Goal: Submit feedback/report problem

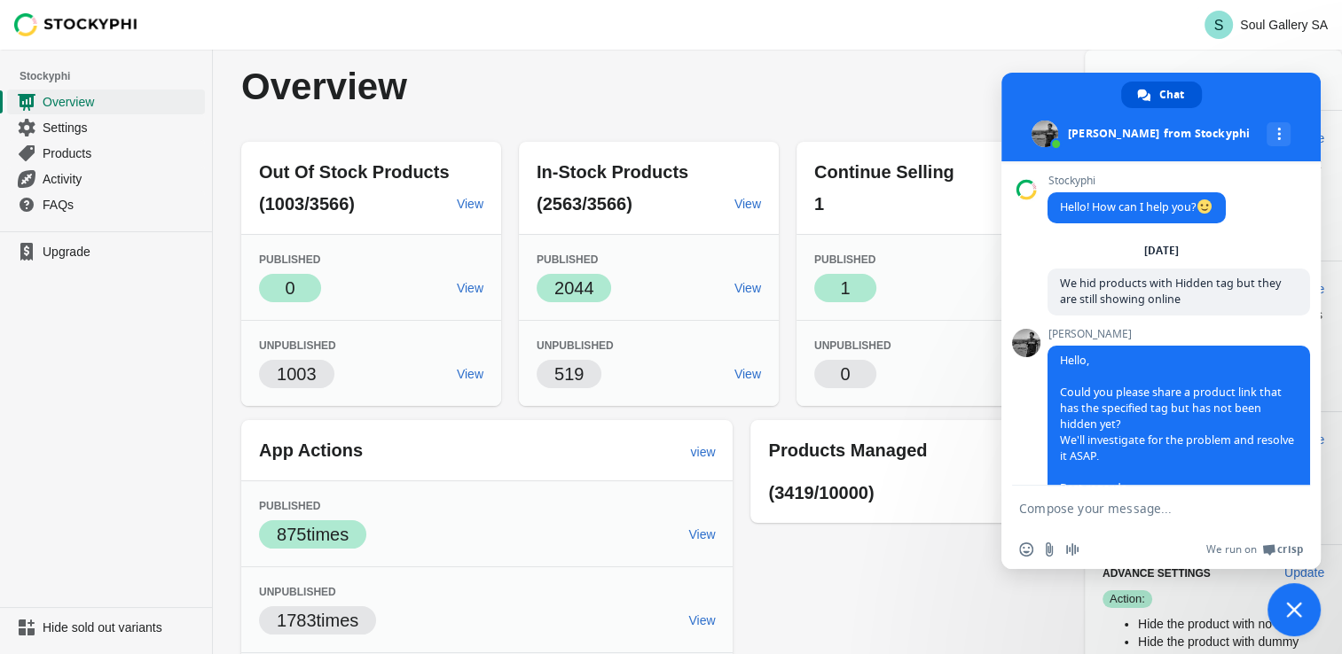
scroll to position [63, 0]
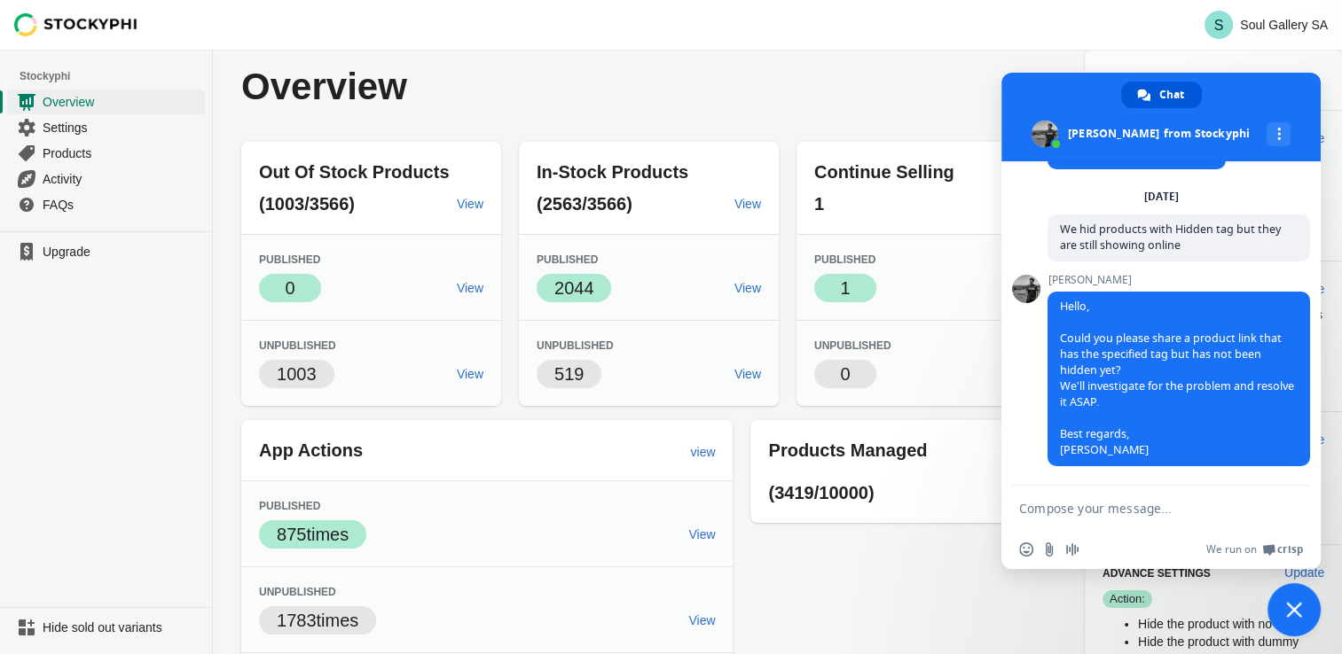
click at [1103, 502] on textarea "Compose your message..." at bounding box center [1143, 508] width 248 height 44
paste textarea "Compose your message..."
paste textarea "[URL][DOMAIN_NAME]"
type textarea "Hi this is the link: https://soulgallery.co.za/products/9ct-yellow-gold-earring…"
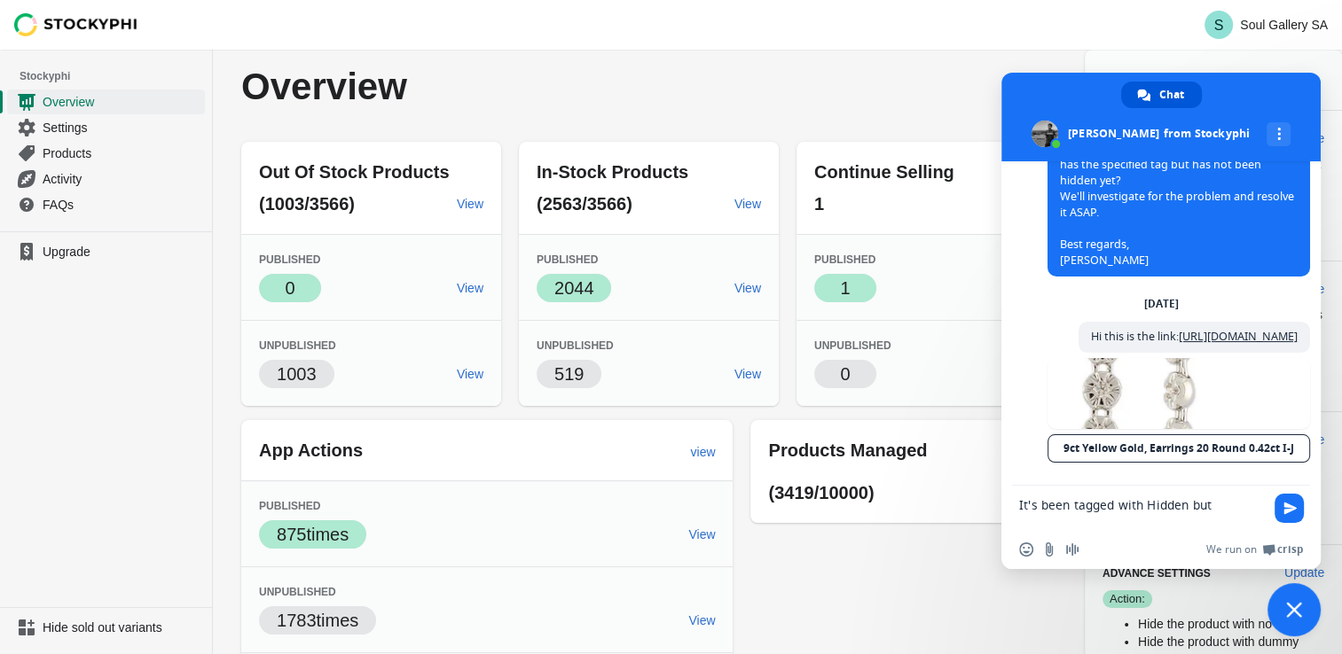
scroll to position [0, 0]
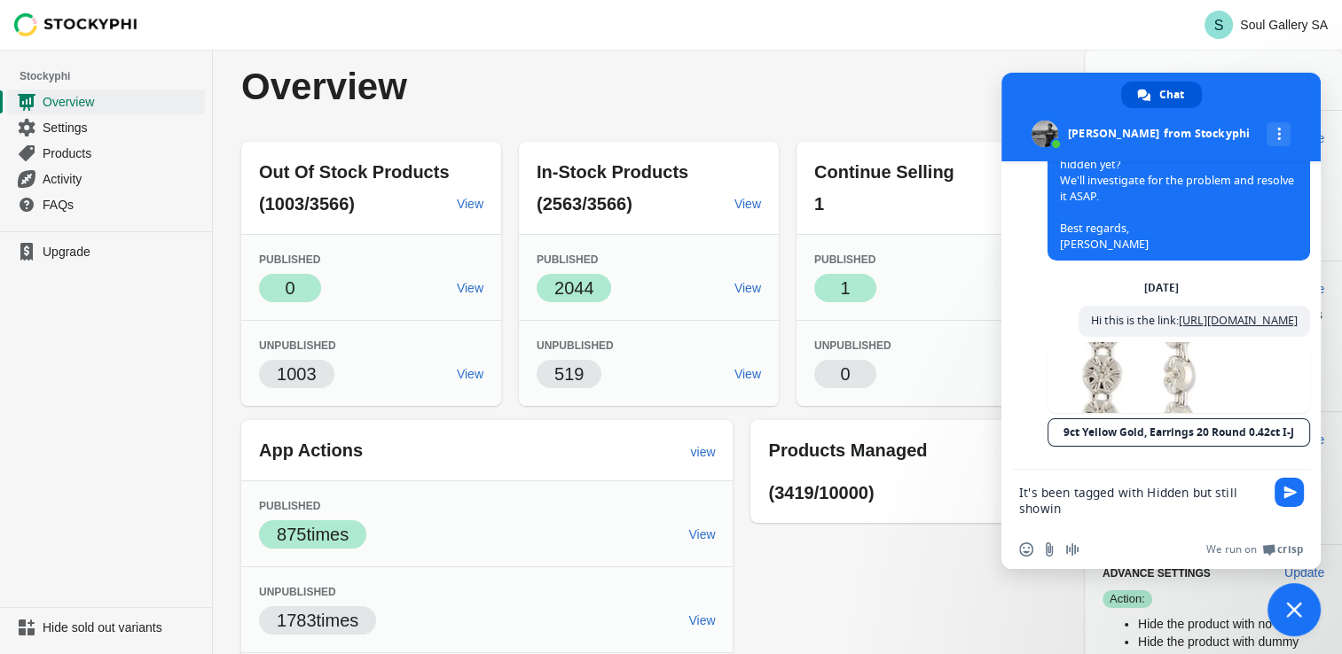
type textarea "It's been tagged with Hidden but still showing"
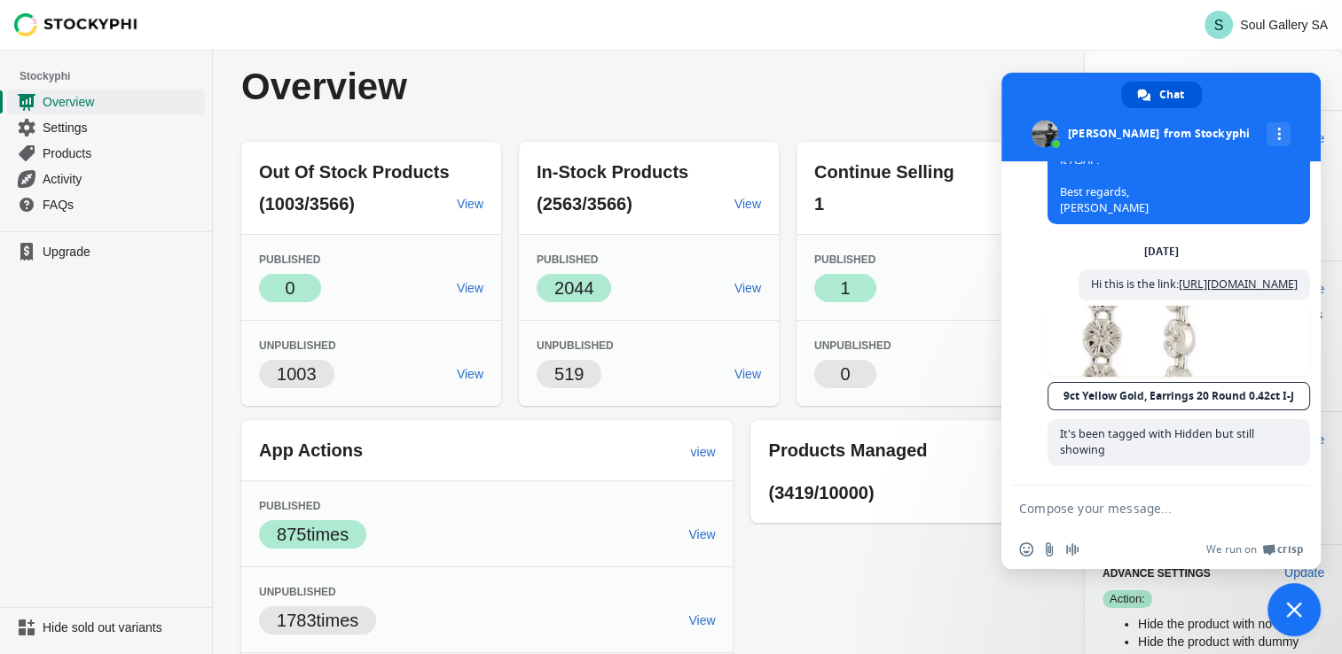
scroll to position [340, 0]
click at [78, 129] on span "Settings" at bounding box center [122, 128] width 159 height 18
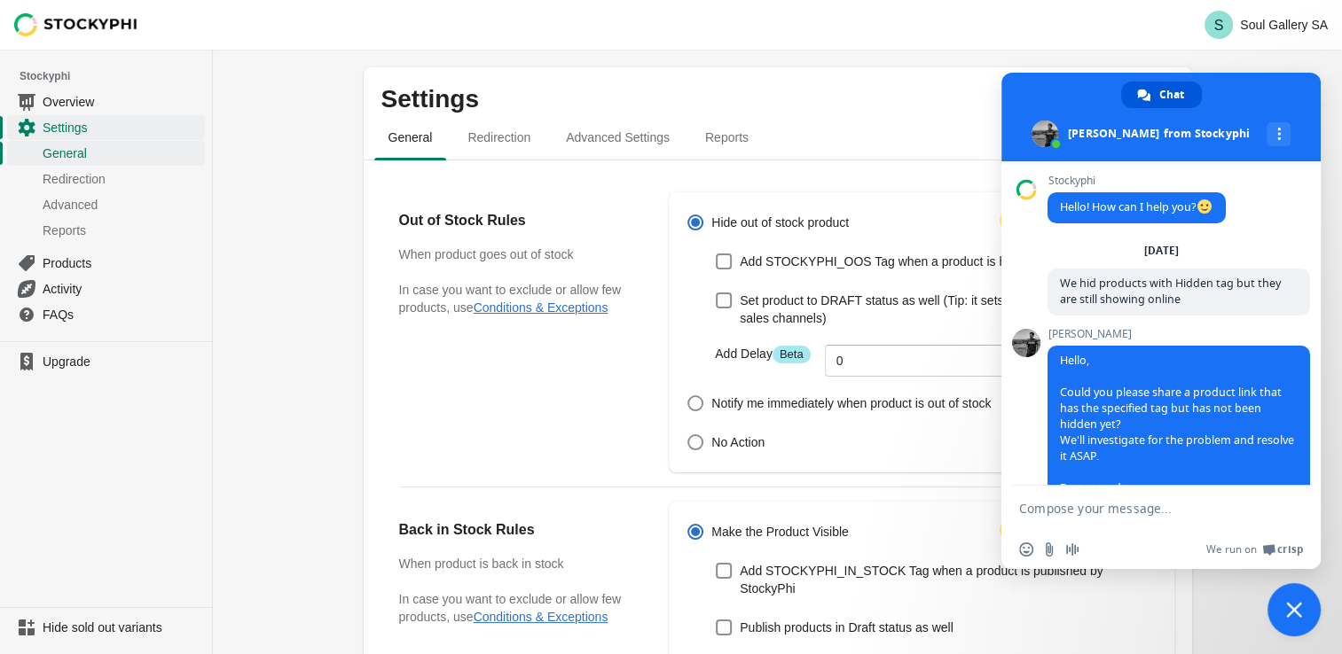
scroll to position [340, 0]
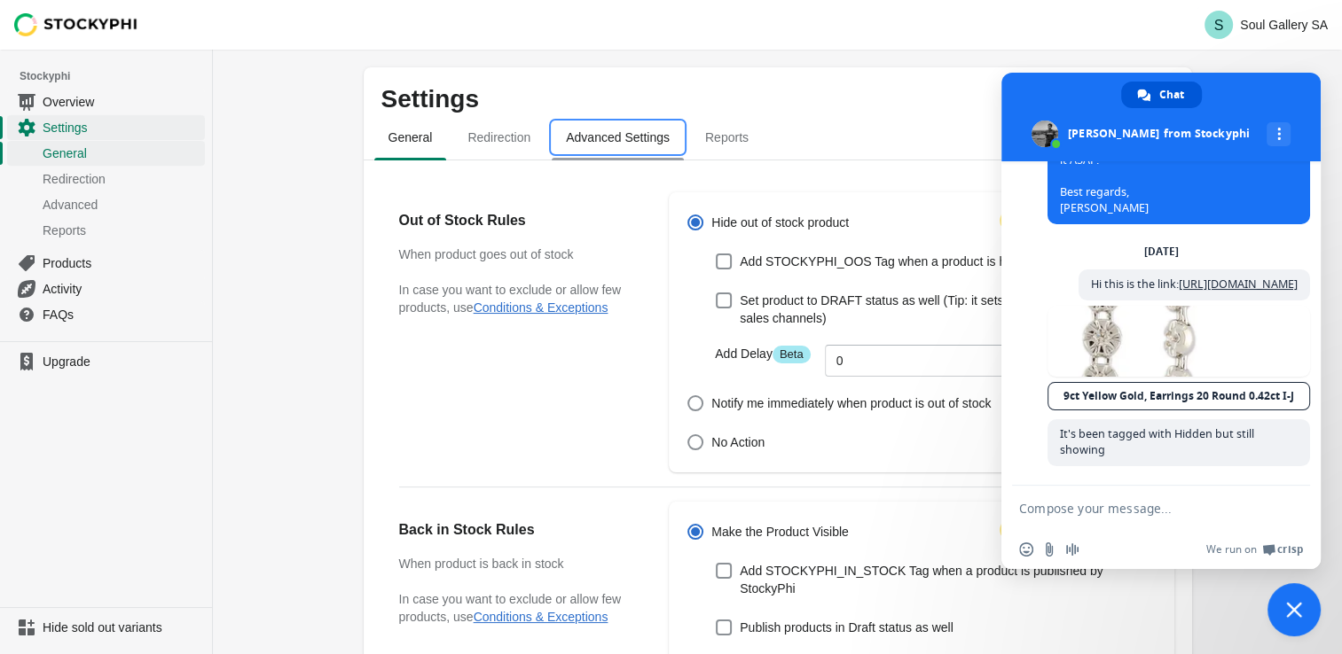
click at [601, 134] on span "Advanced Settings" at bounding box center [618, 137] width 132 height 32
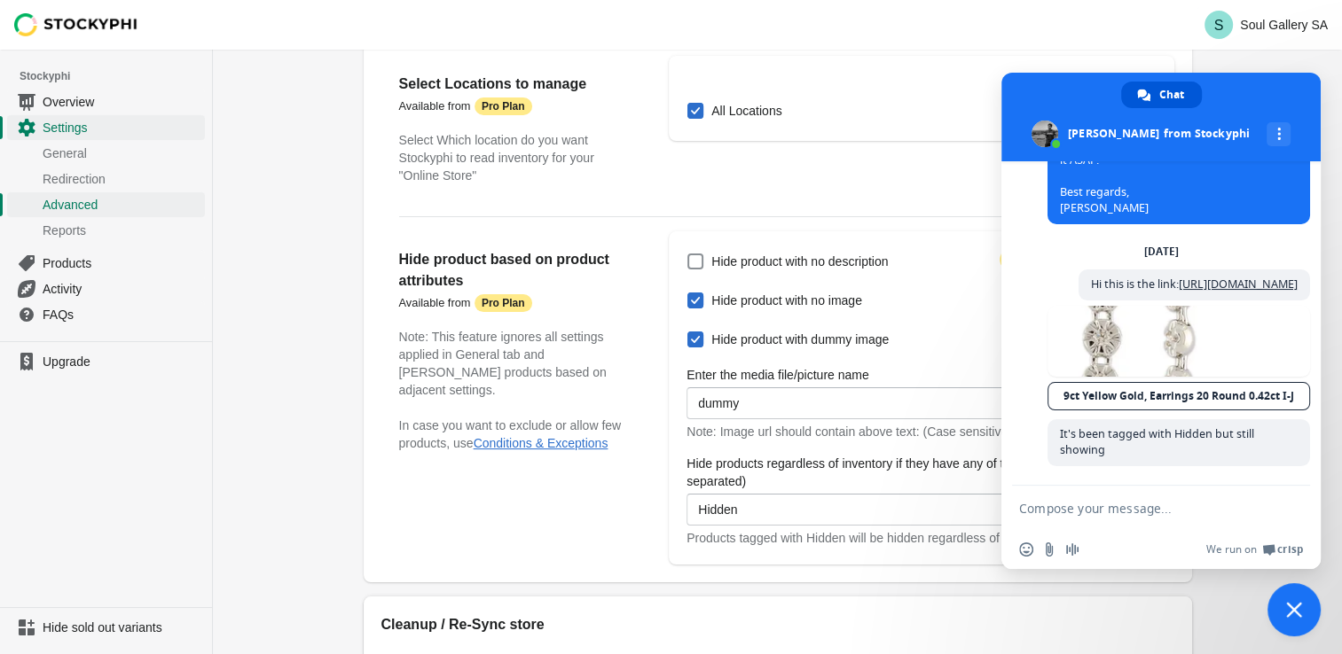
scroll to position [177, 0]
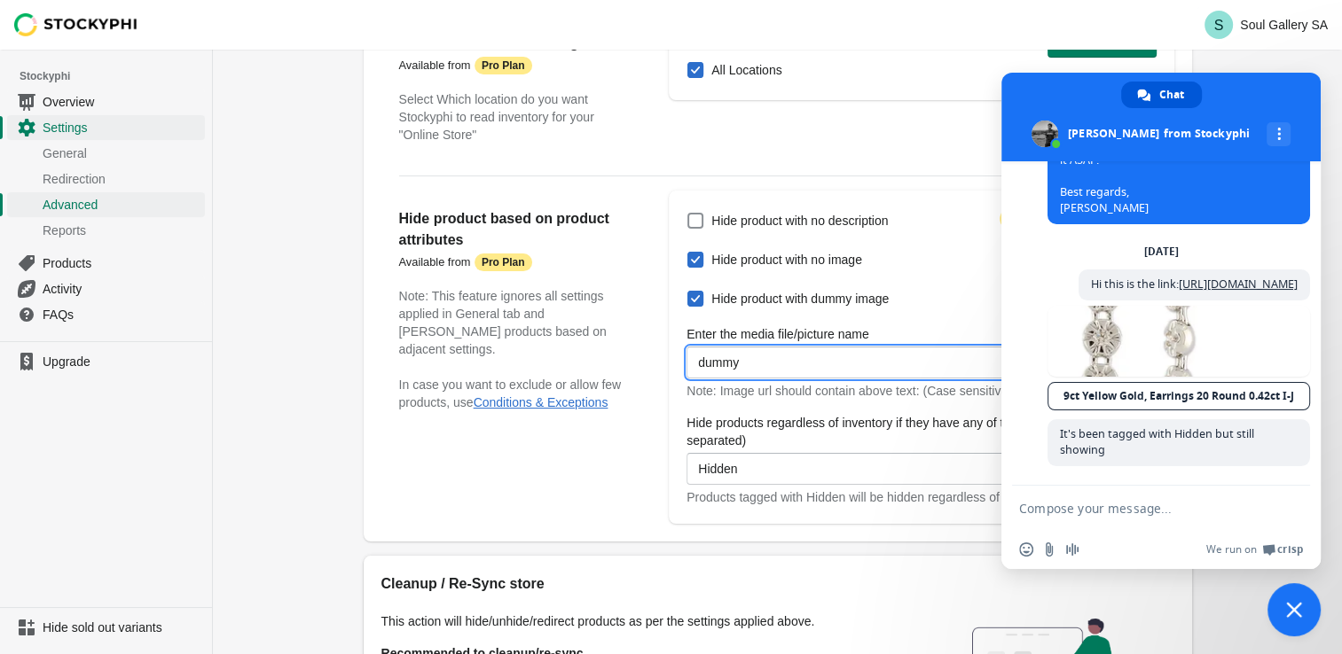
drag, startPoint x: 777, startPoint y: 356, endPoint x: 645, endPoint y: 368, distance: 132.7
click at [647, 368] on div "Hide product based on product attributes Available from Attention Pro Plan Note…" at bounding box center [777, 350] width 793 height 348
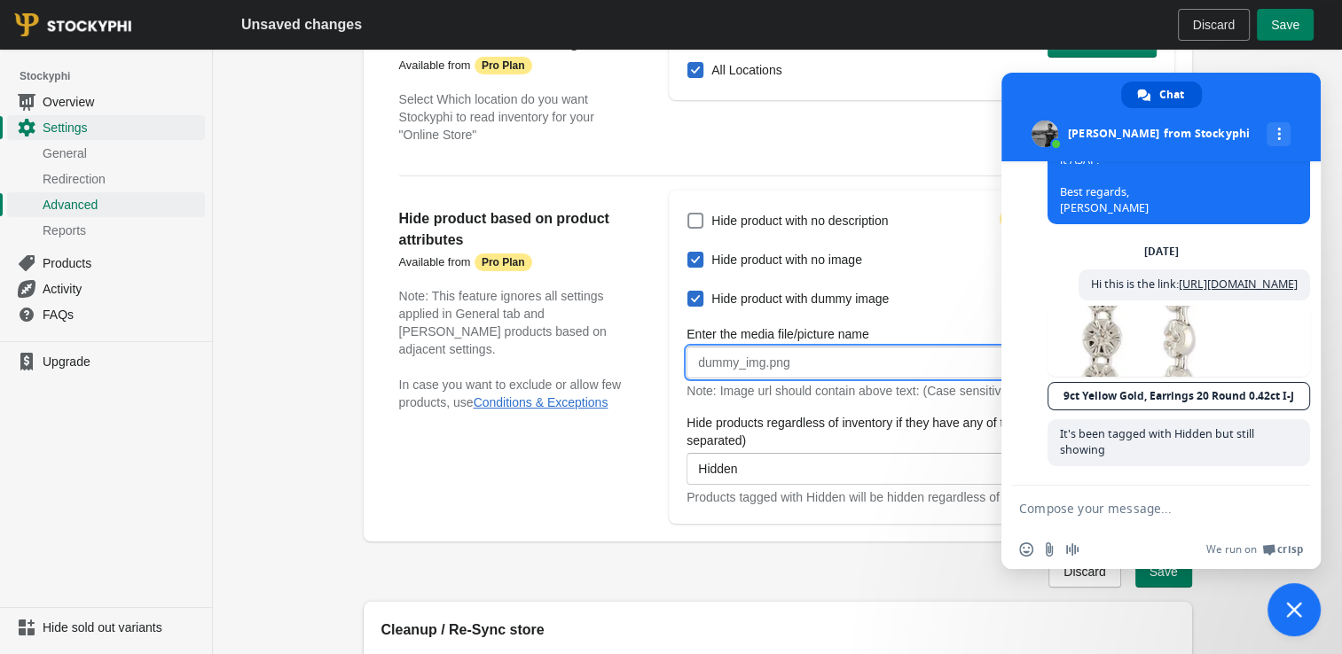
click at [299, 353] on div "Settings Pause the app General Redirection Advanced Settings Reports General Re…" at bounding box center [777, 391] width 1129 height 1038
click at [1167, 584] on button "Save" at bounding box center [1163, 572] width 57 height 32
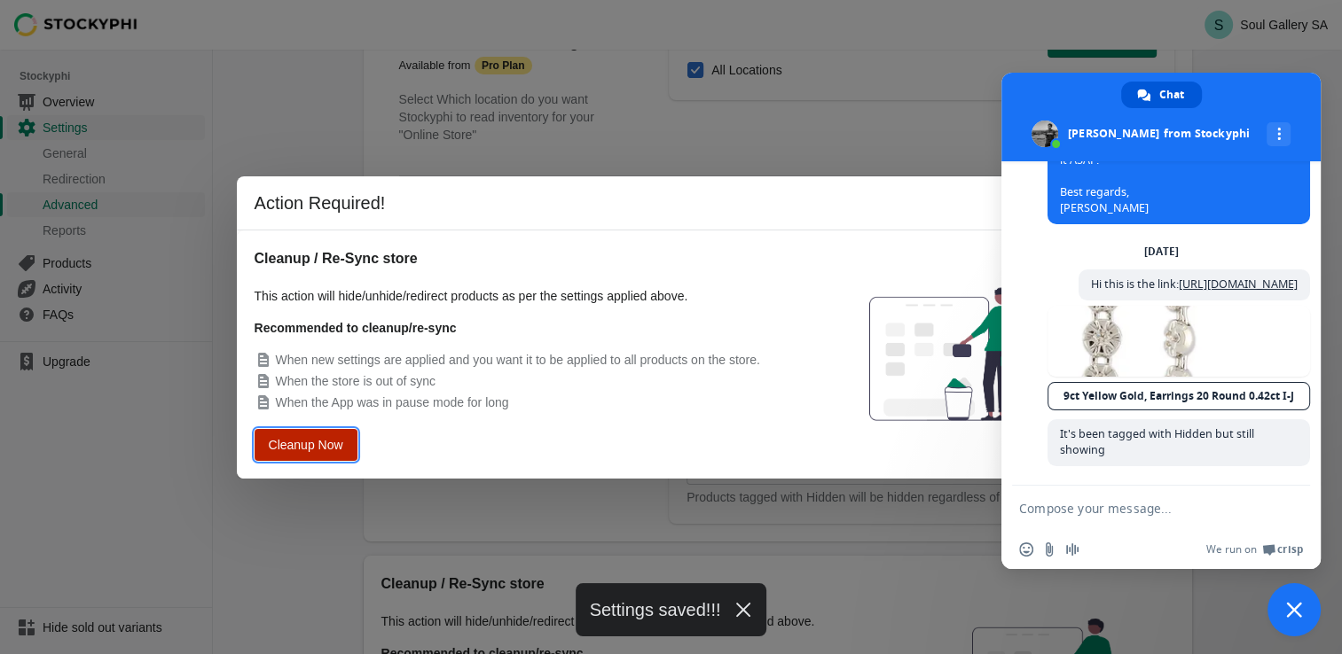
click at [348, 436] on button "Cleanup Now" at bounding box center [305, 444] width 92 height 28
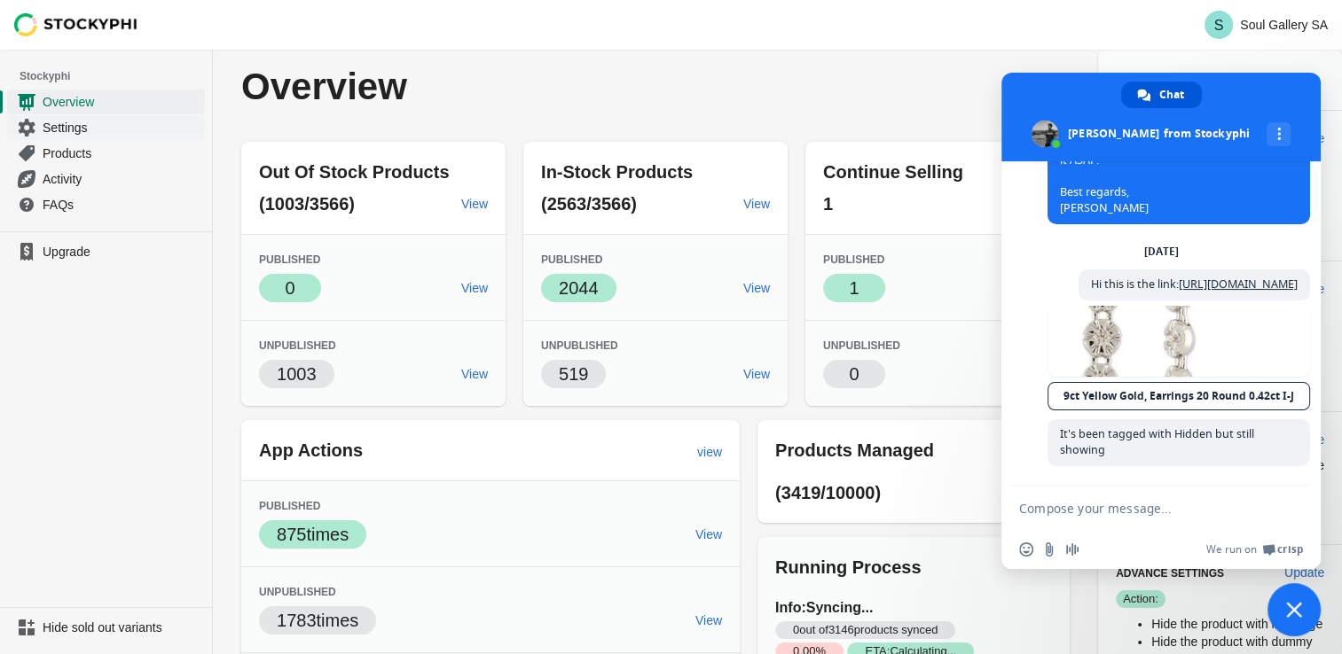
click at [74, 126] on span "Settings" at bounding box center [122, 128] width 159 height 18
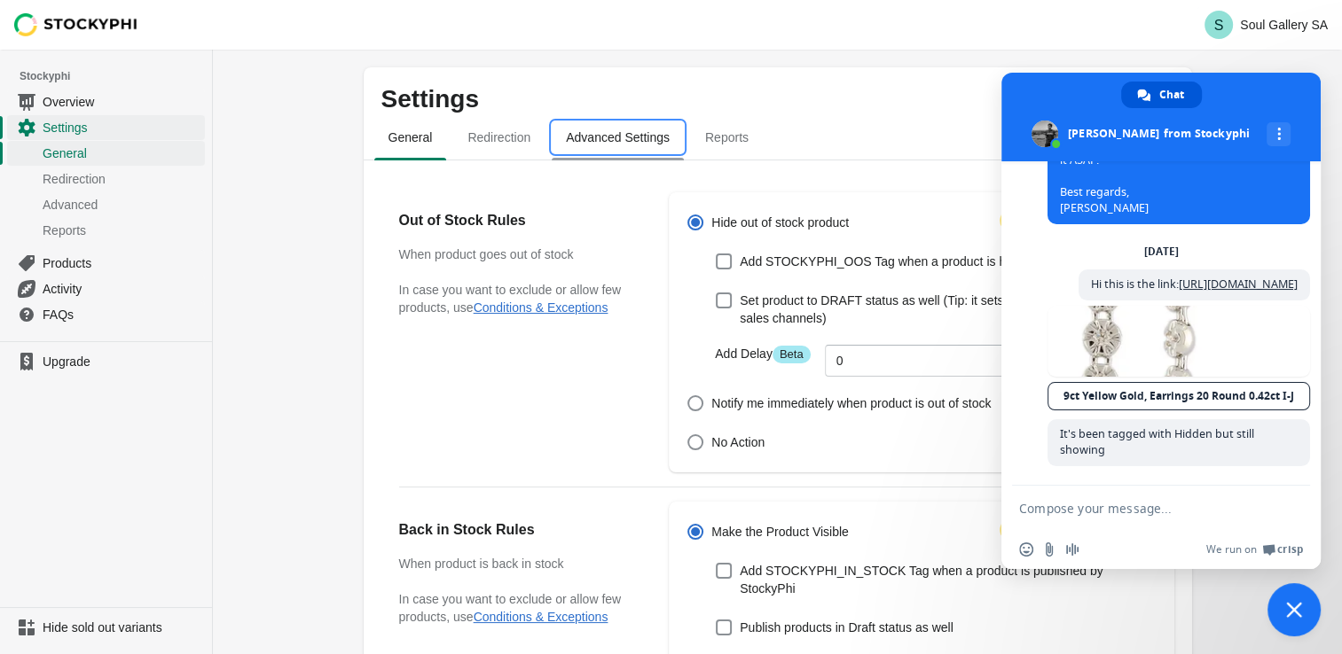
click at [605, 141] on span "Advanced Settings" at bounding box center [618, 137] width 132 height 32
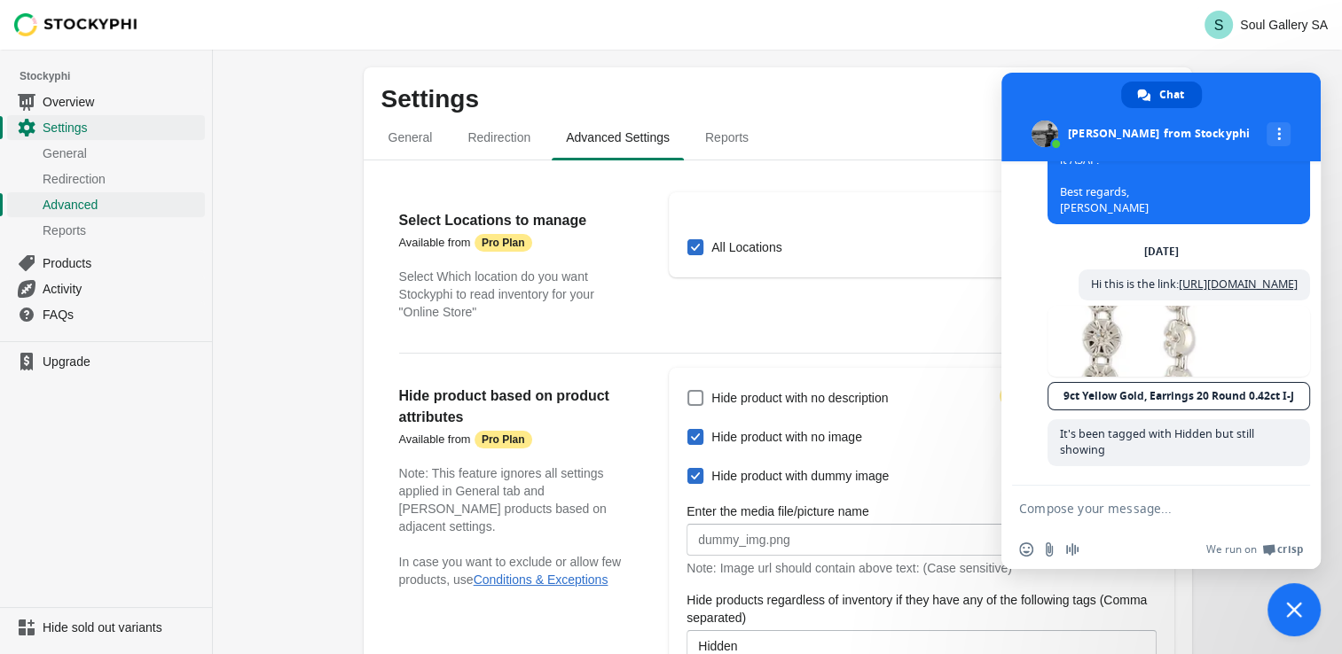
click at [255, 325] on div "Settings Pause the app General Redirection Advanced Settings Reports General Re…" at bounding box center [777, 546] width 1129 height 992
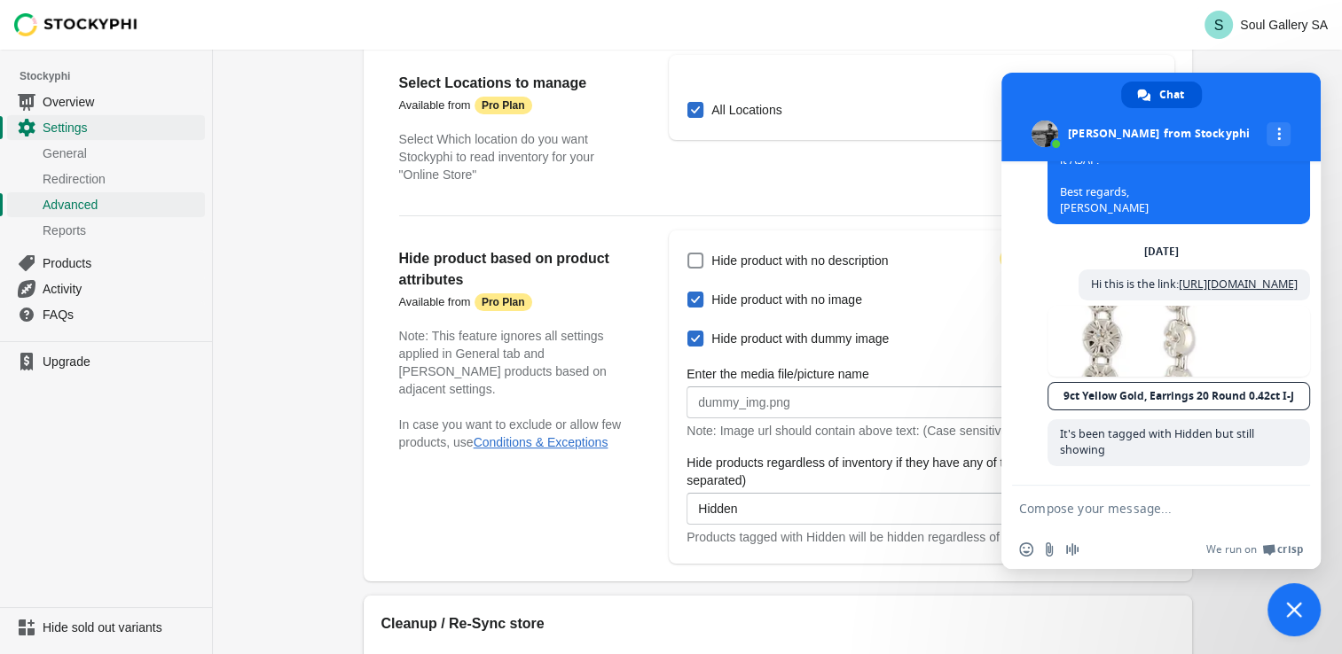
scroll to position [177, 0]
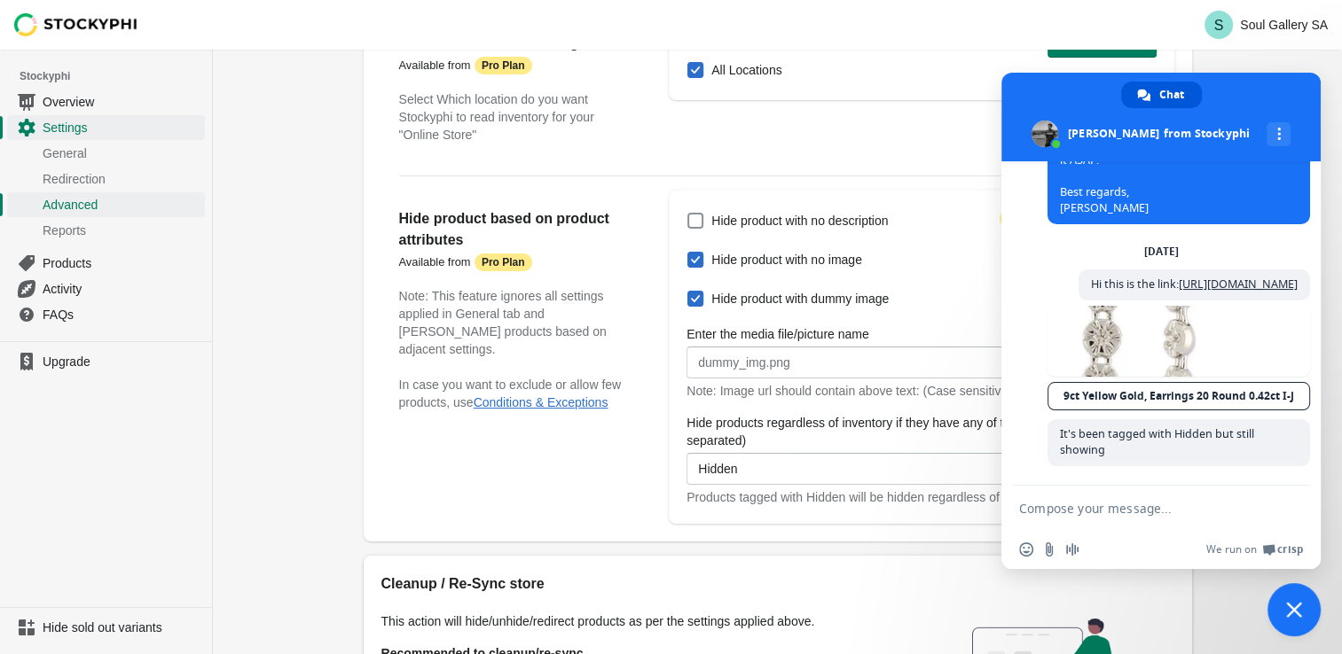
click at [1309, 612] on span "Close chat" at bounding box center [1293, 610] width 53 height 53
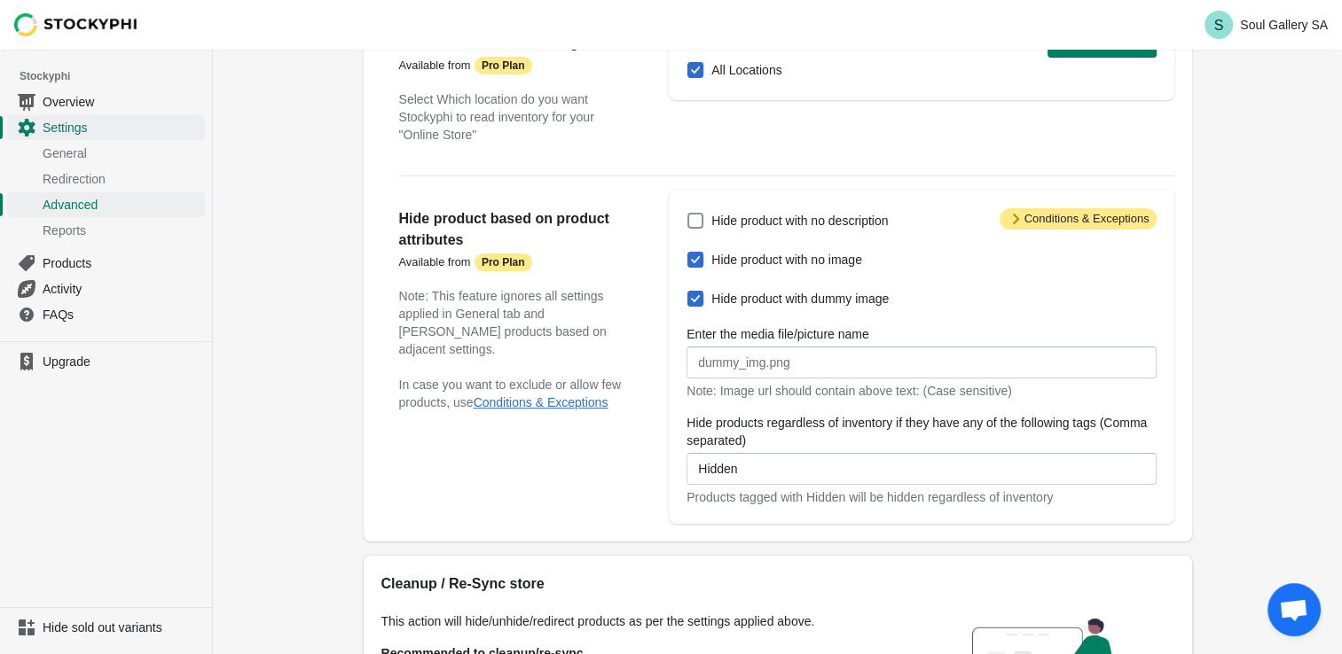
click at [694, 300] on span at bounding box center [695, 299] width 16 height 16
click at [688, 292] on input "Hide product with dummy image" at bounding box center [687, 291] width 1 height 1
checkbox input "false"
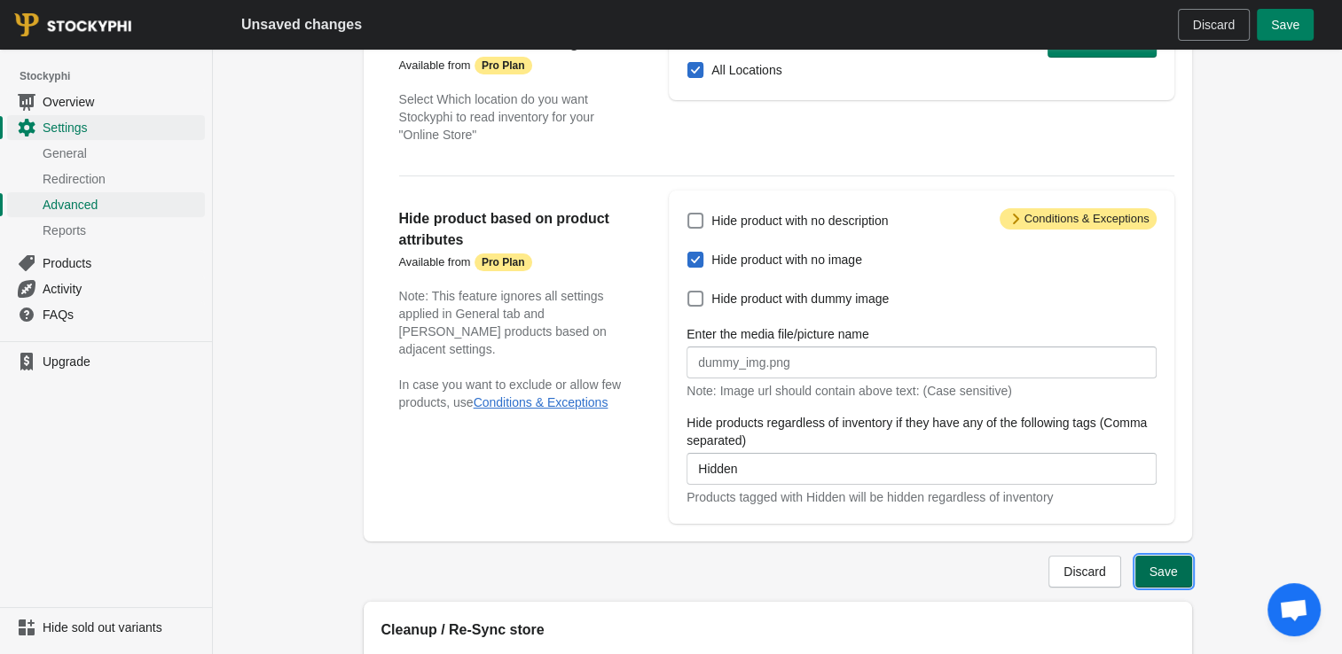
click at [1172, 568] on span "Save" at bounding box center [1163, 572] width 28 height 14
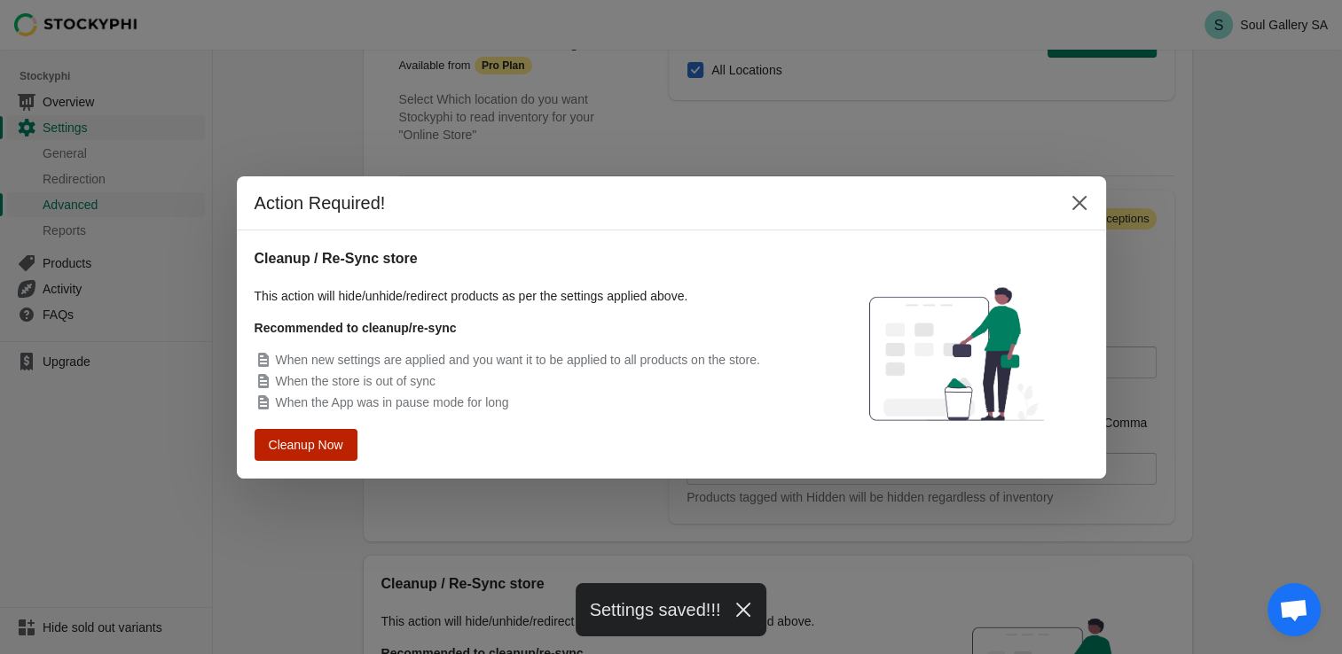
click at [336, 450] on span "Cleanup Now" at bounding box center [305, 444] width 67 height 12
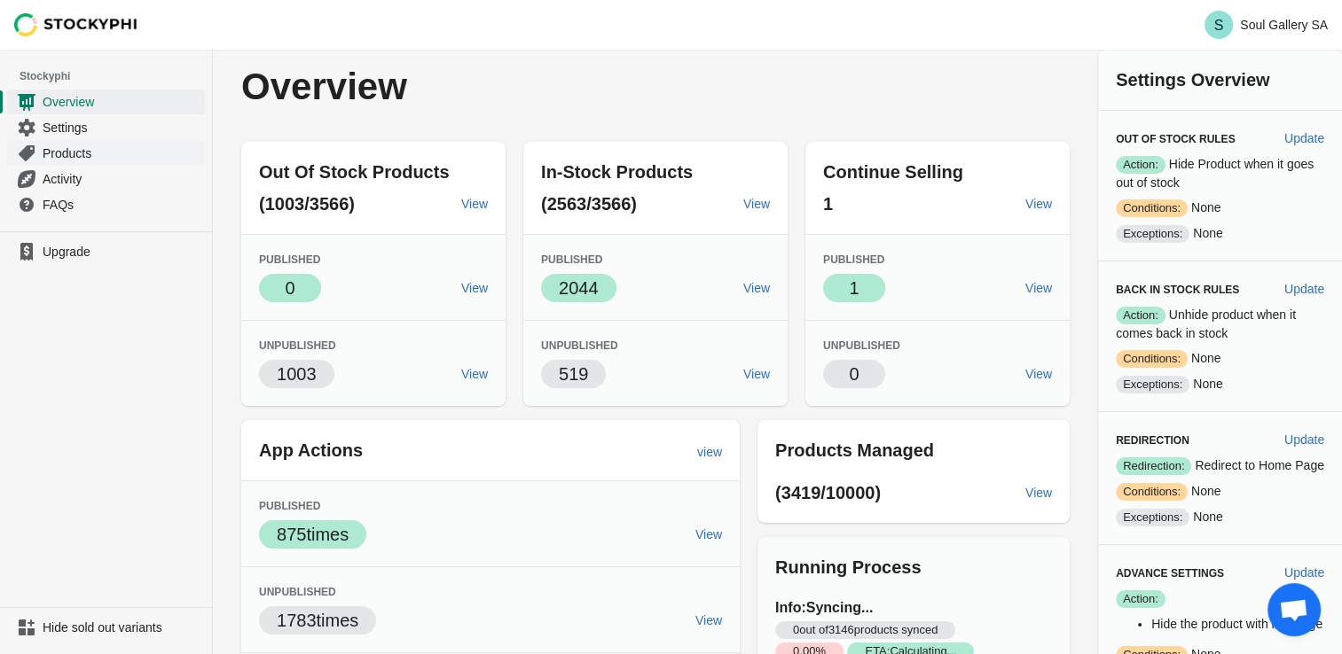
click at [74, 154] on span "Products" at bounding box center [122, 154] width 159 height 18
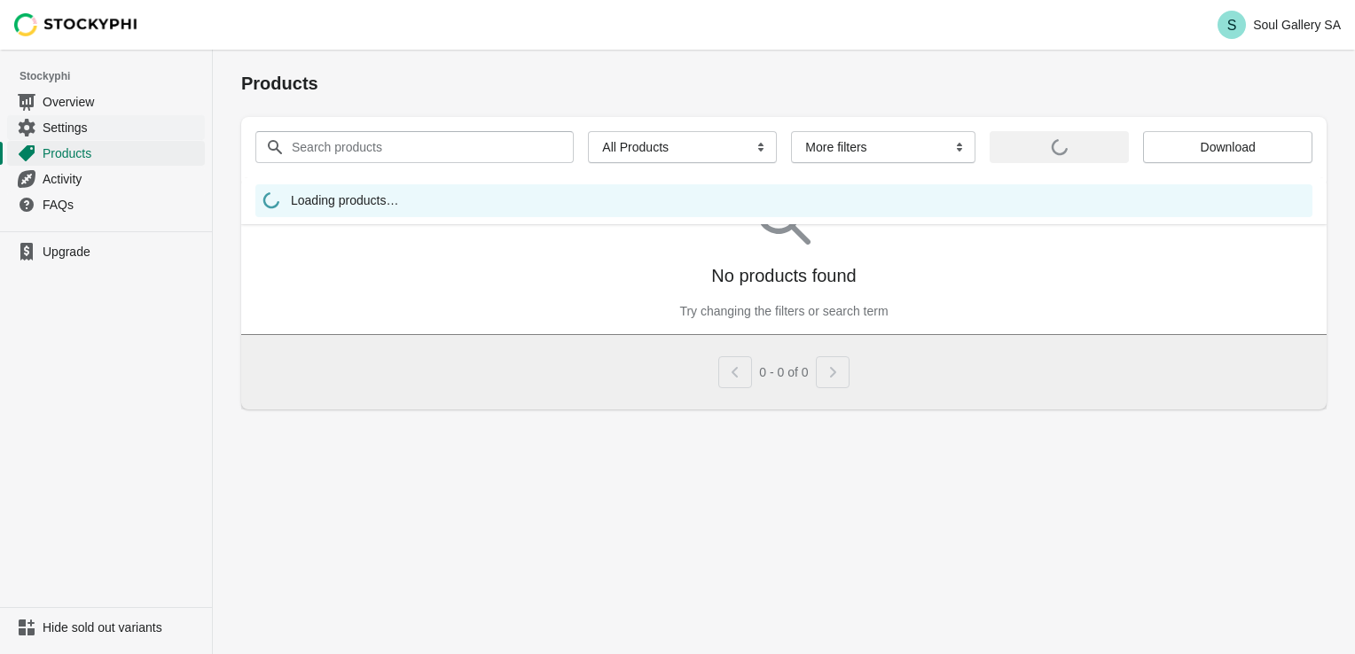
click at [65, 122] on span "Settings" at bounding box center [122, 128] width 159 height 18
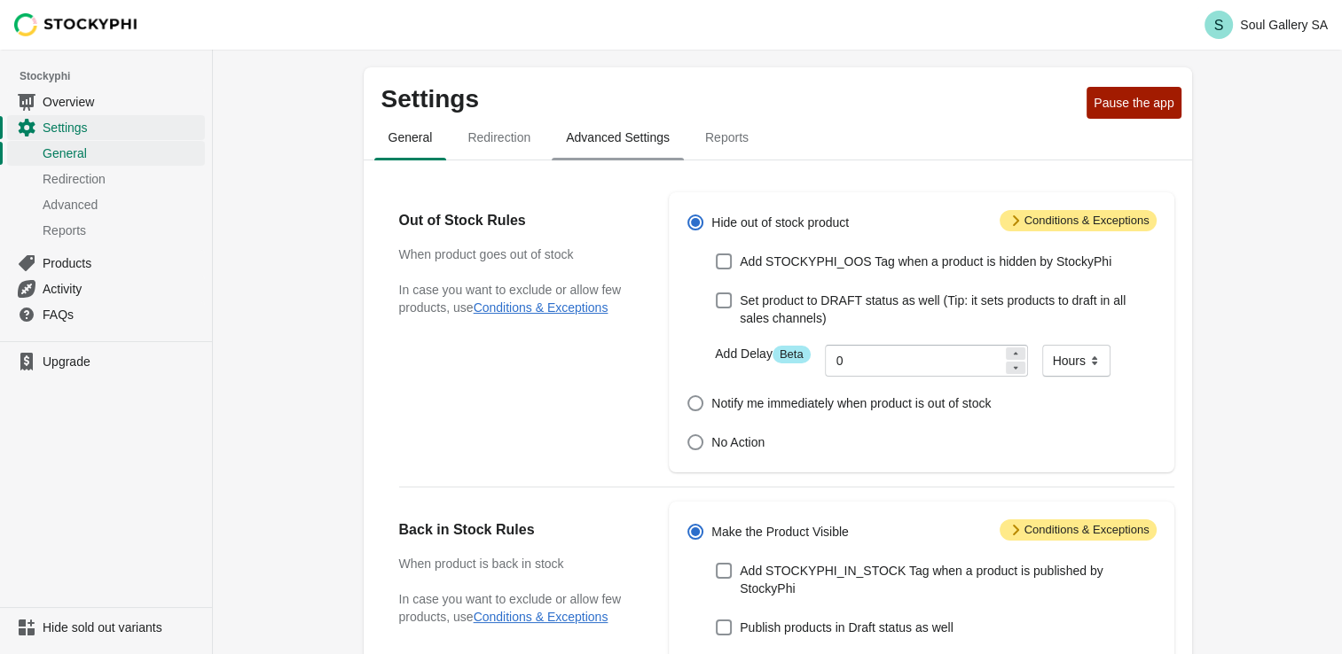
click at [610, 140] on span "Advanced Settings" at bounding box center [618, 137] width 132 height 32
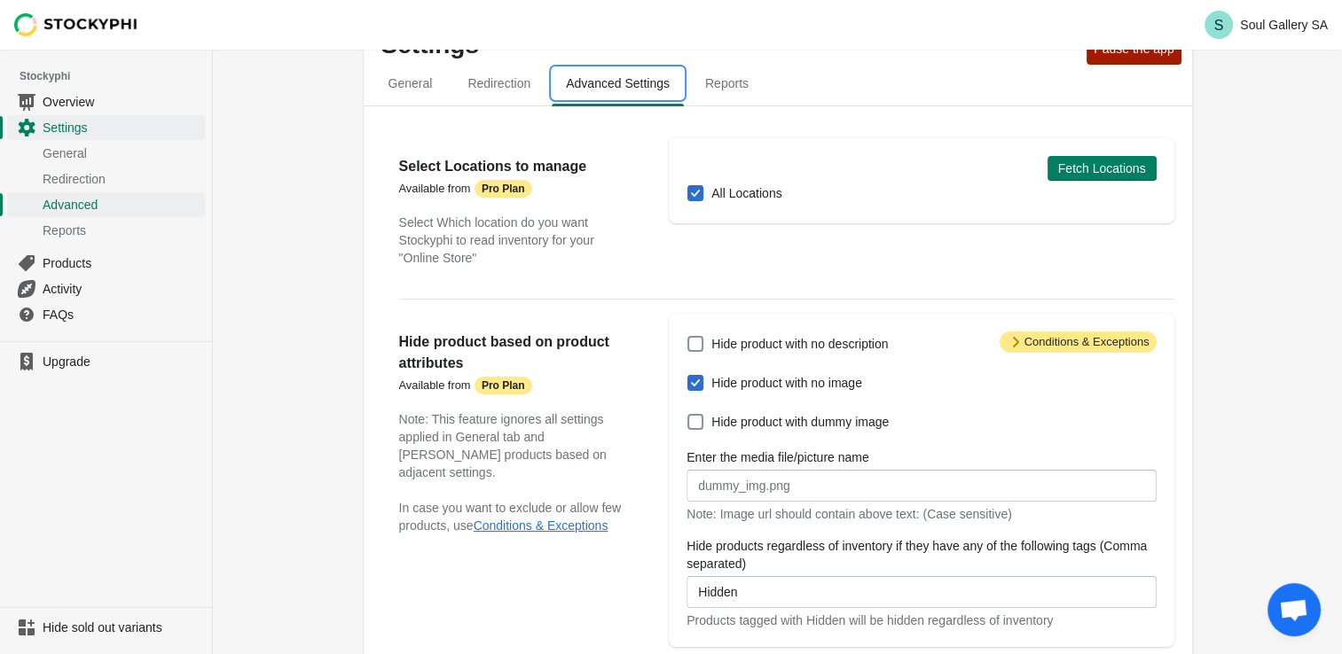
scroll to position [53, 0]
click at [1300, 628] on span "Open chat" at bounding box center [1293, 610] width 53 height 53
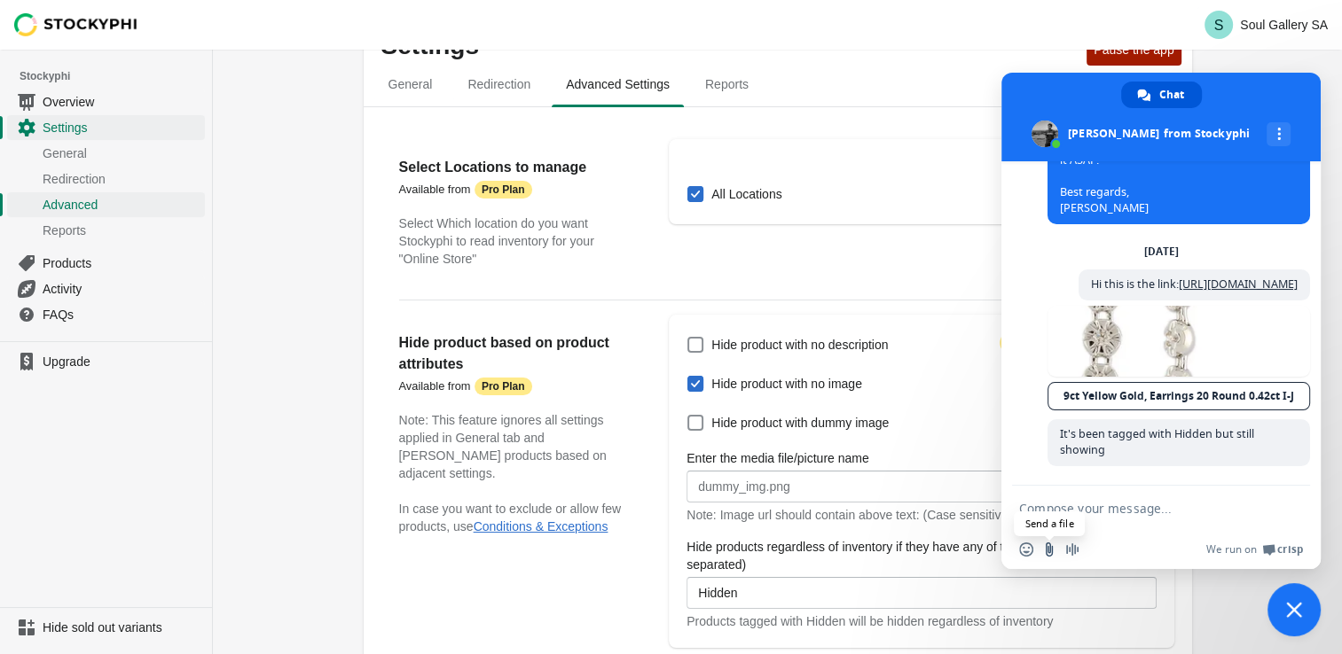
click at [1053, 552] on input "Send a file" at bounding box center [1049, 550] width 14 height 14
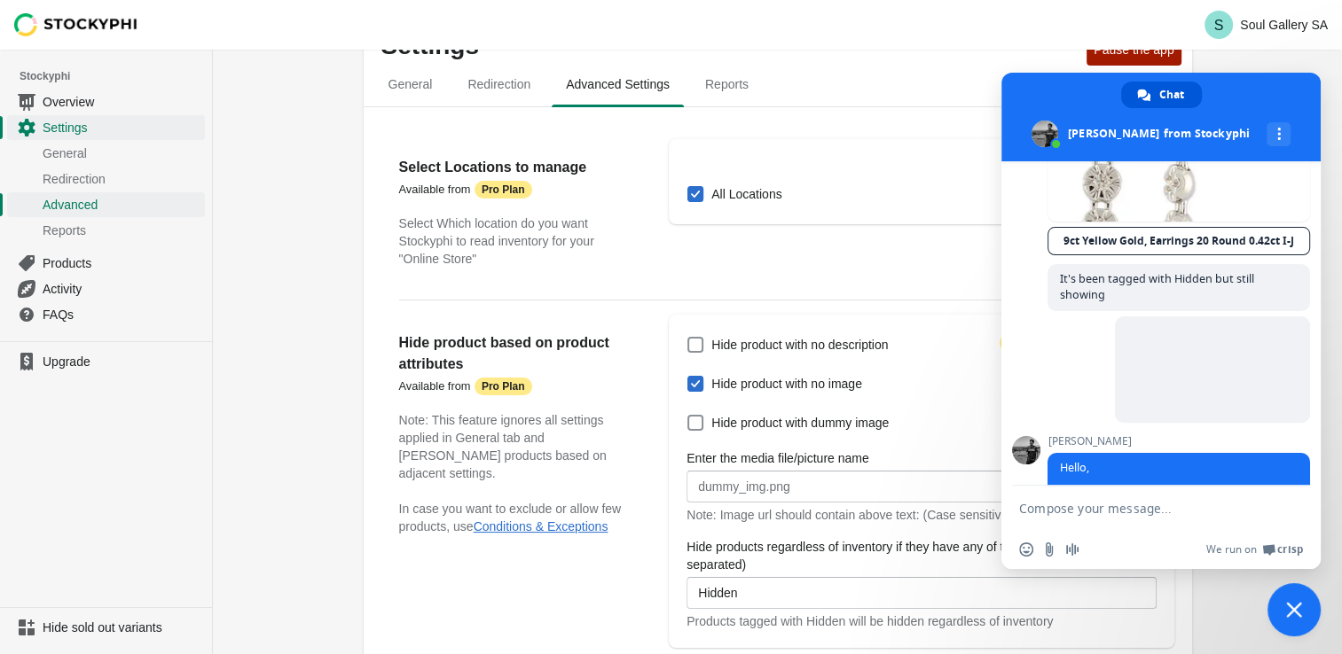
scroll to position [563, 0]
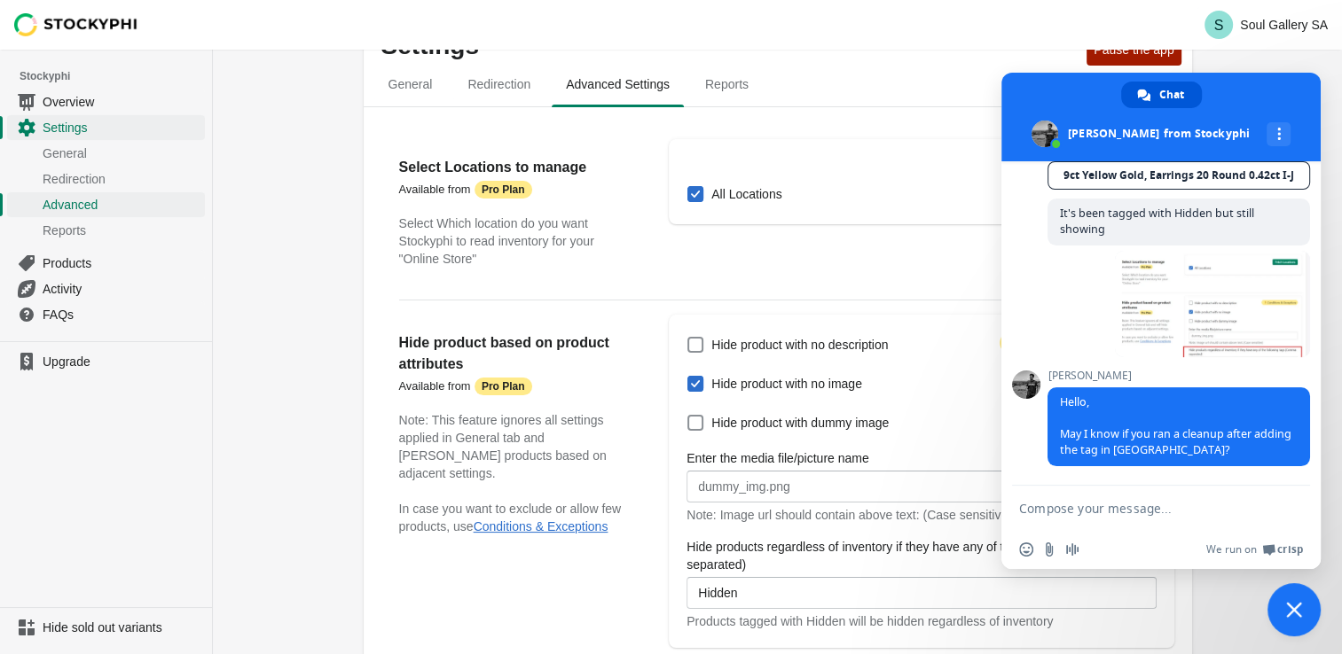
click at [1128, 512] on textarea "Compose your message..." at bounding box center [1143, 508] width 248 height 44
type textarea "I have done this several times"
click at [1287, 513] on span "Send" at bounding box center [1289, 508] width 13 height 13
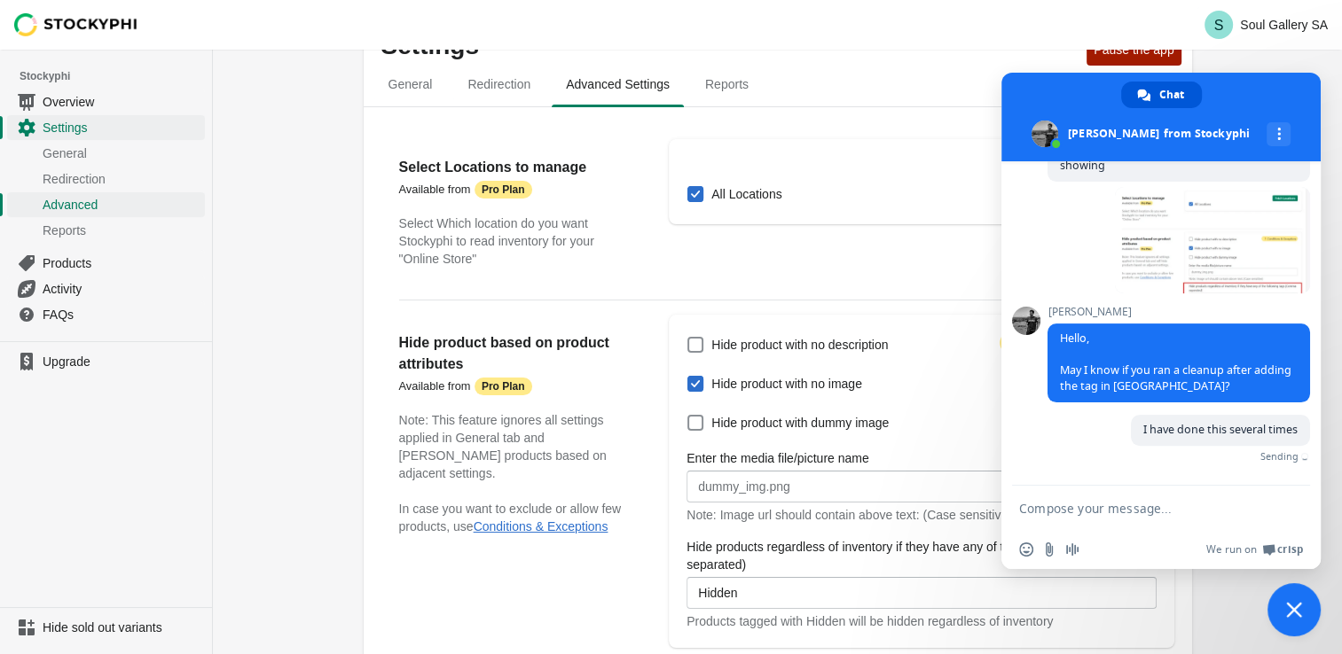
scroll to position [607, 0]
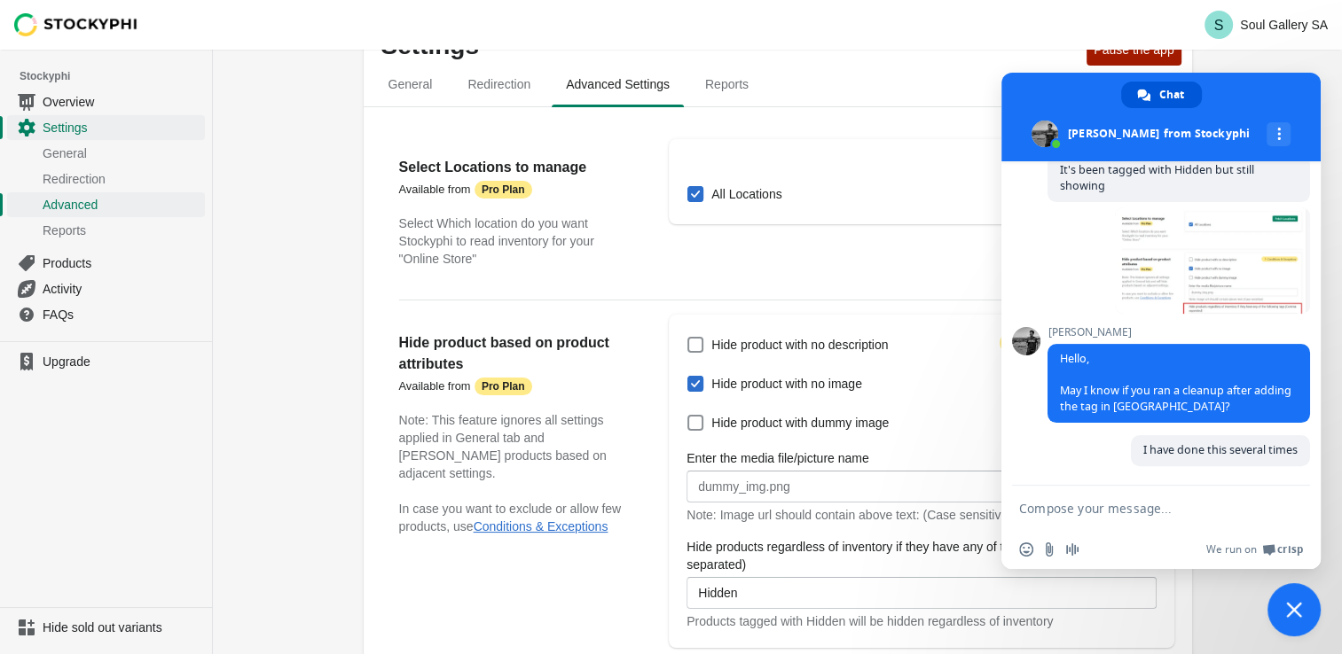
click at [423, 576] on div "Hide product based on product attributes Available from Attention Pro Plan Note…" at bounding box center [525, 481] width 253 height 333
click at [394, 256] on div "Select Locations to manage Available from Attention Pro Plan Select Which locat…" at bounding box center [777, 205] width 793 height 161
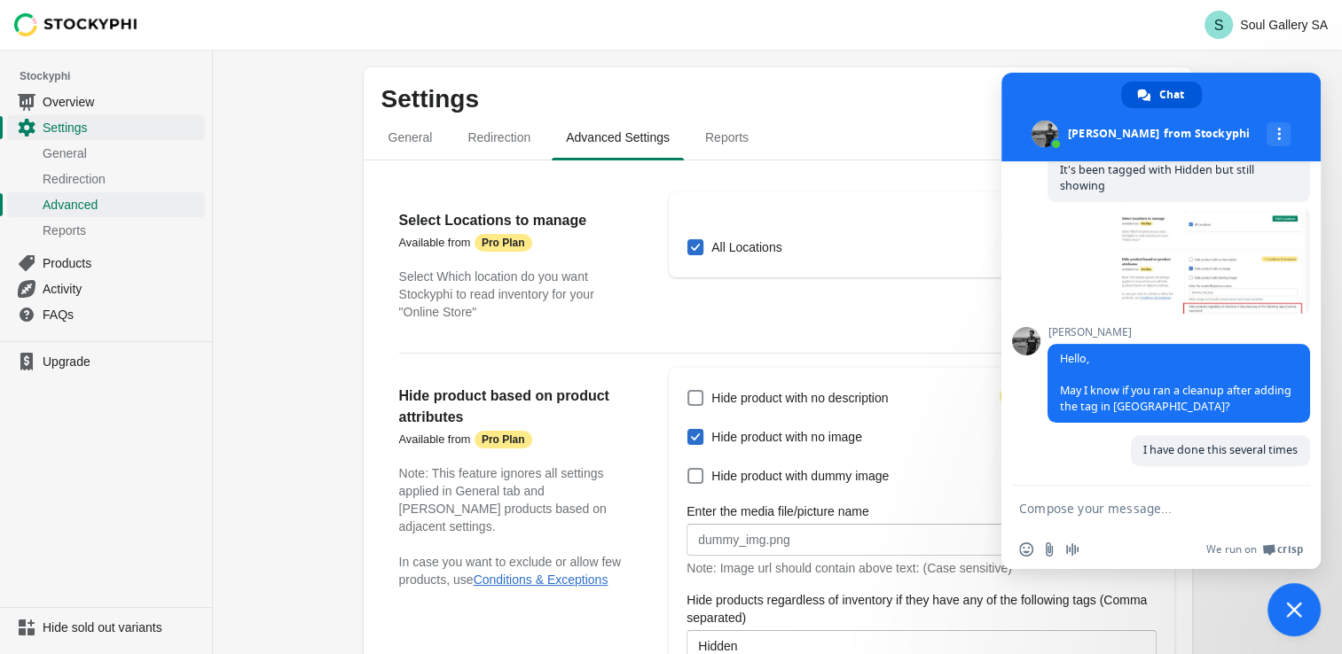
click at [1297, 604] on span "Close chat" at bounding box center [1294, 610] width 16 height 16
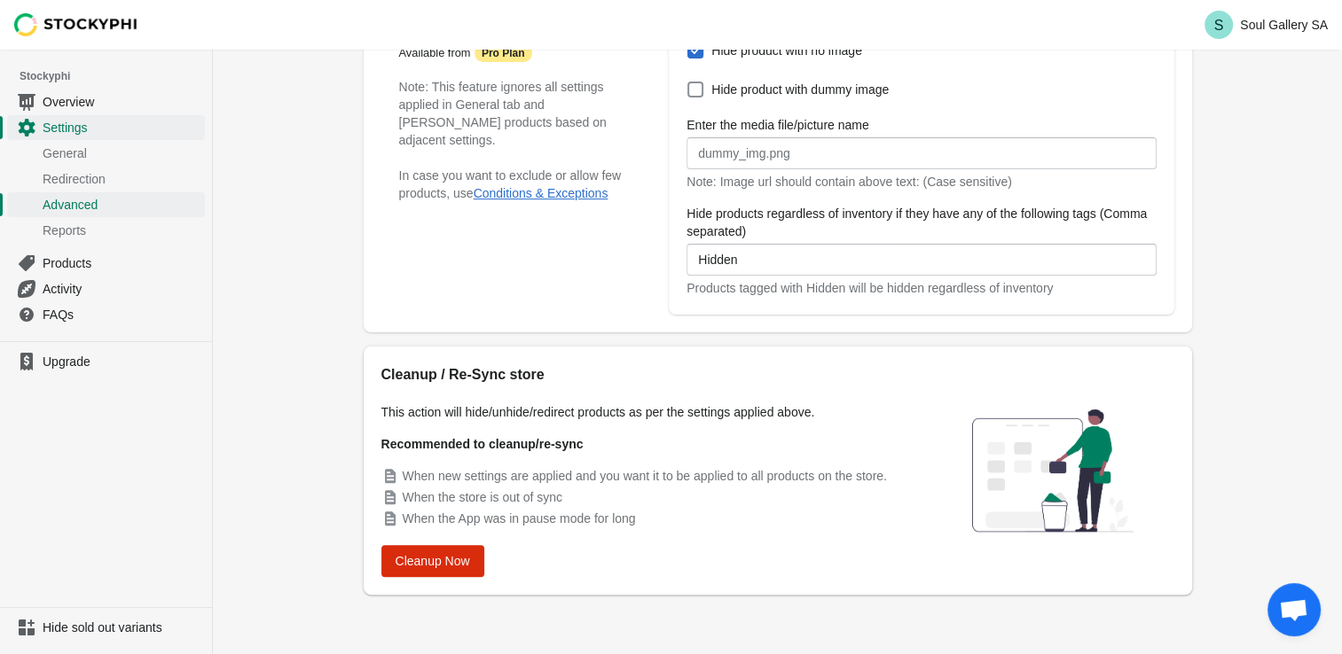
scroll to position [388, 0]
click at [441, 566] on span "Cleanup Now" at bounding box center [433, 560] width 74 height 14
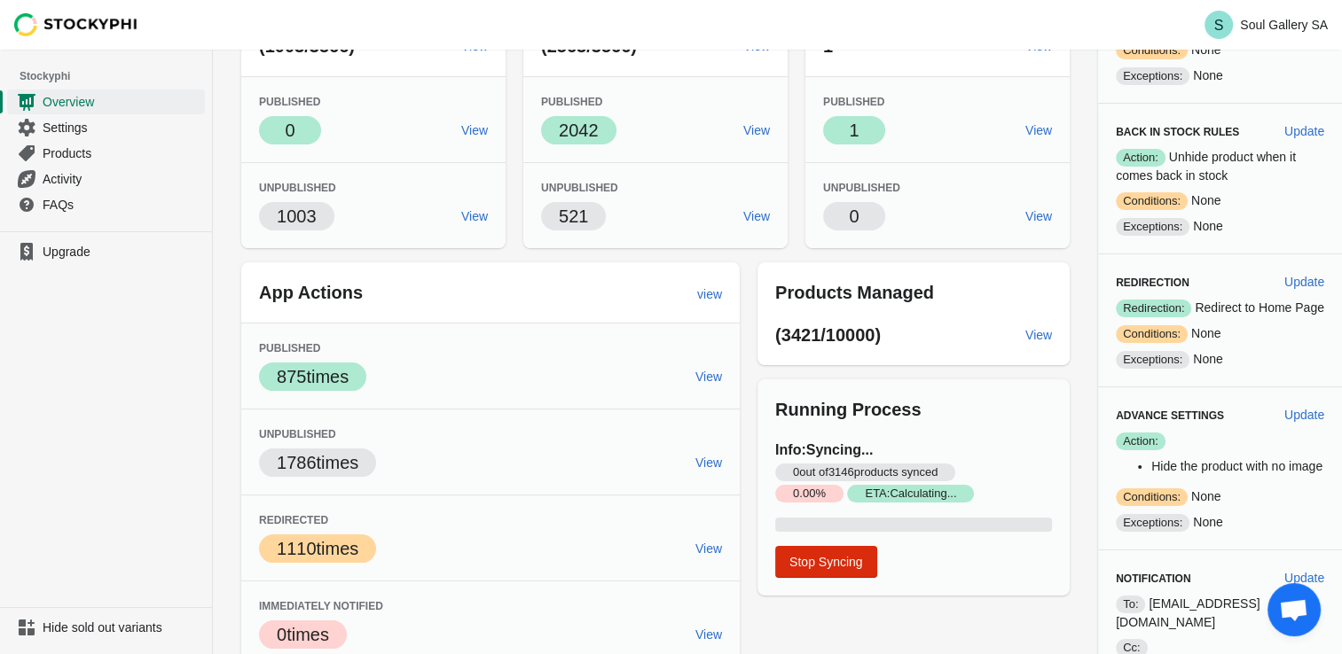
scroll to position [169, 0]
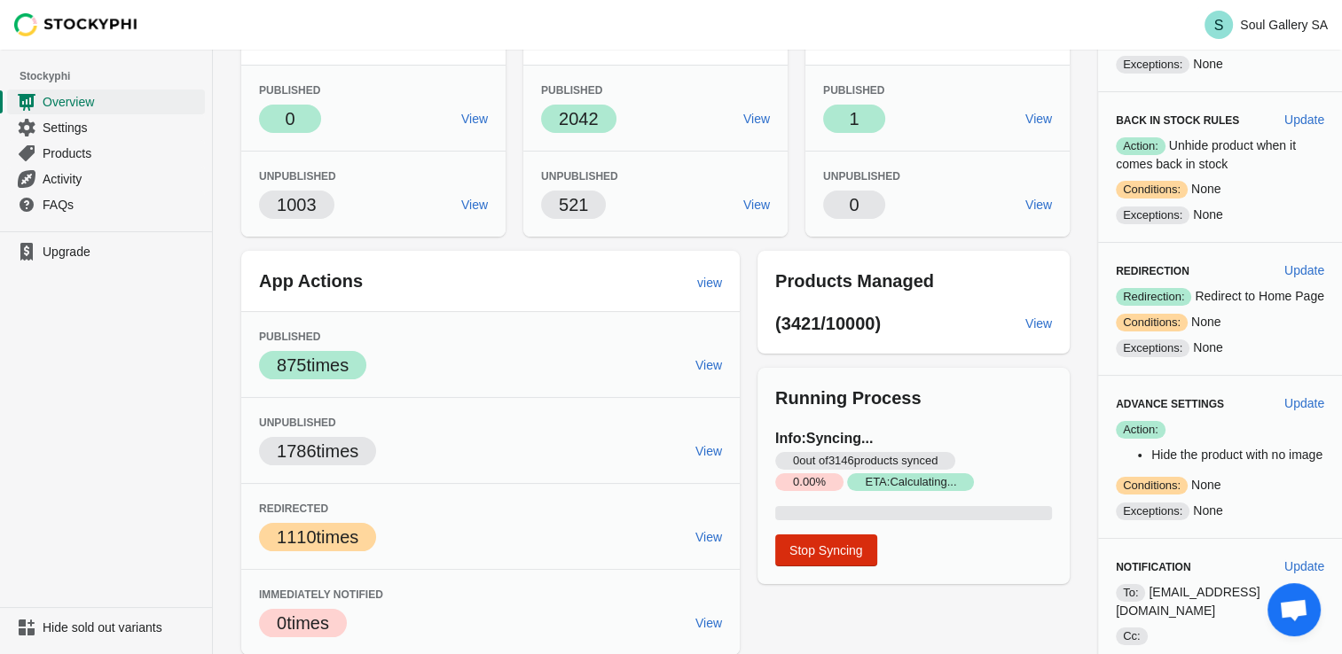
click at [1303, 607] on span "Open chat" at bounding box center [1293, 612] width 29 height 25
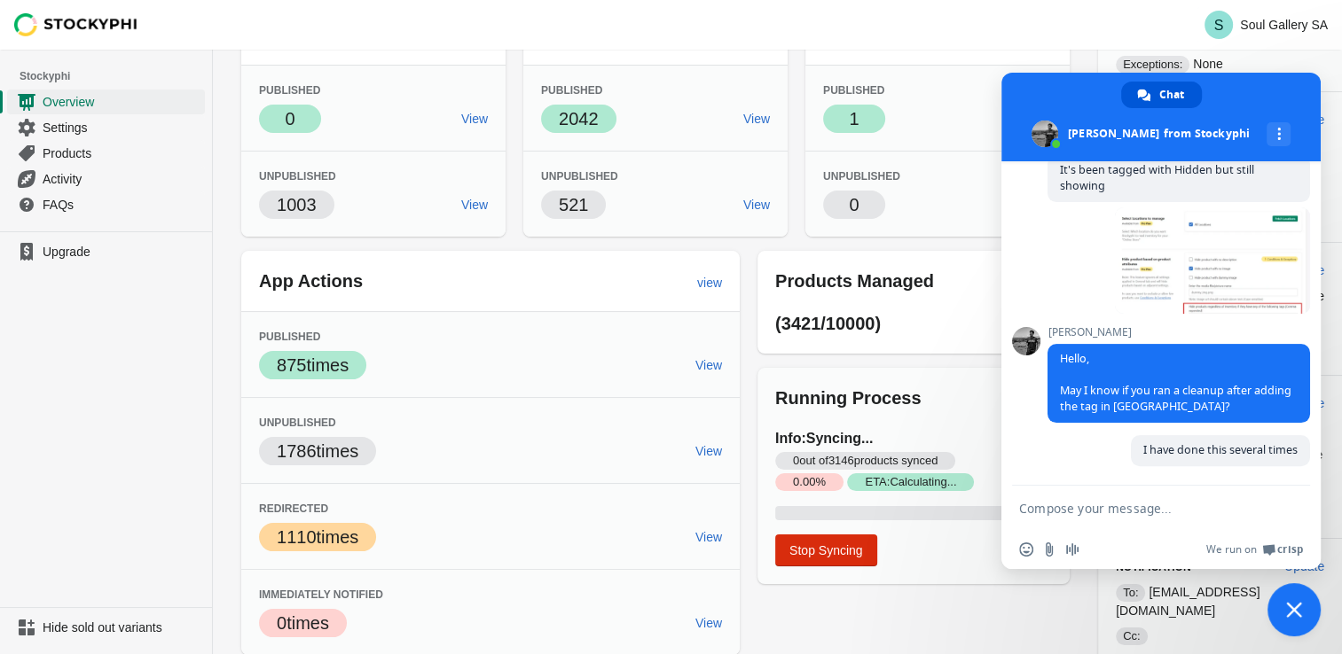
click at [1152, 503] on textarea "Compose your message..." at bounding box center [1143, 508] width 248 height 44
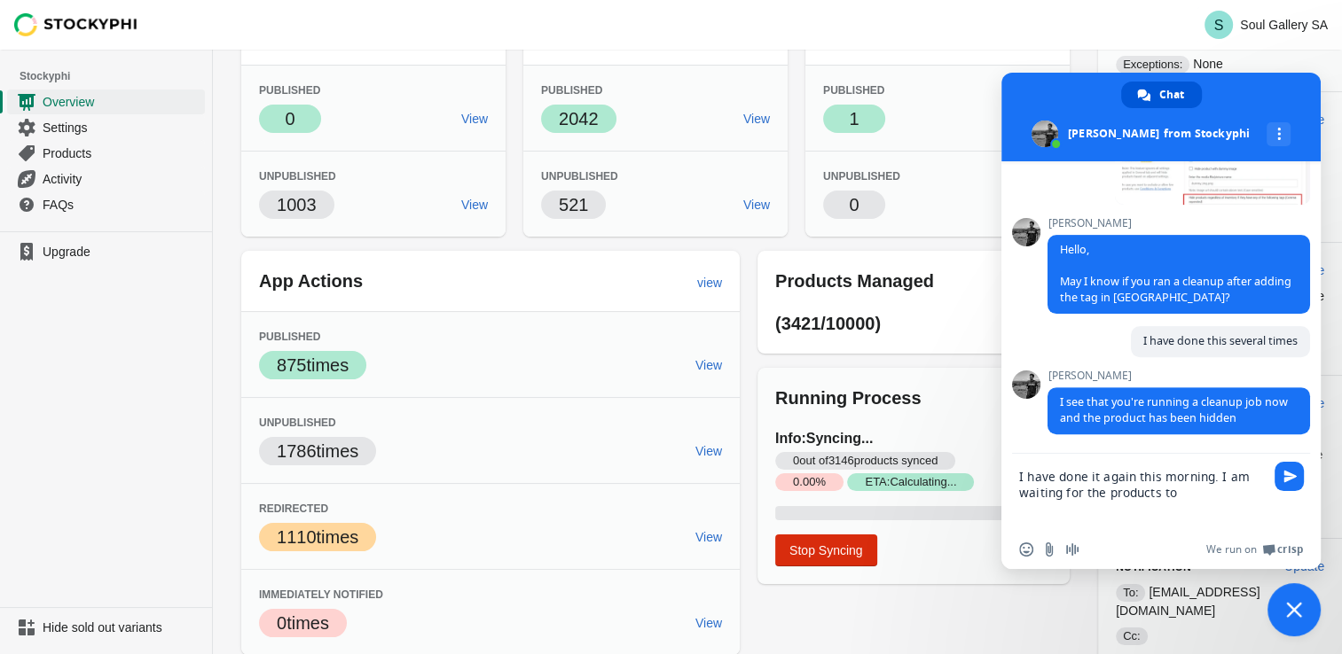
scroll to position [772, 0]
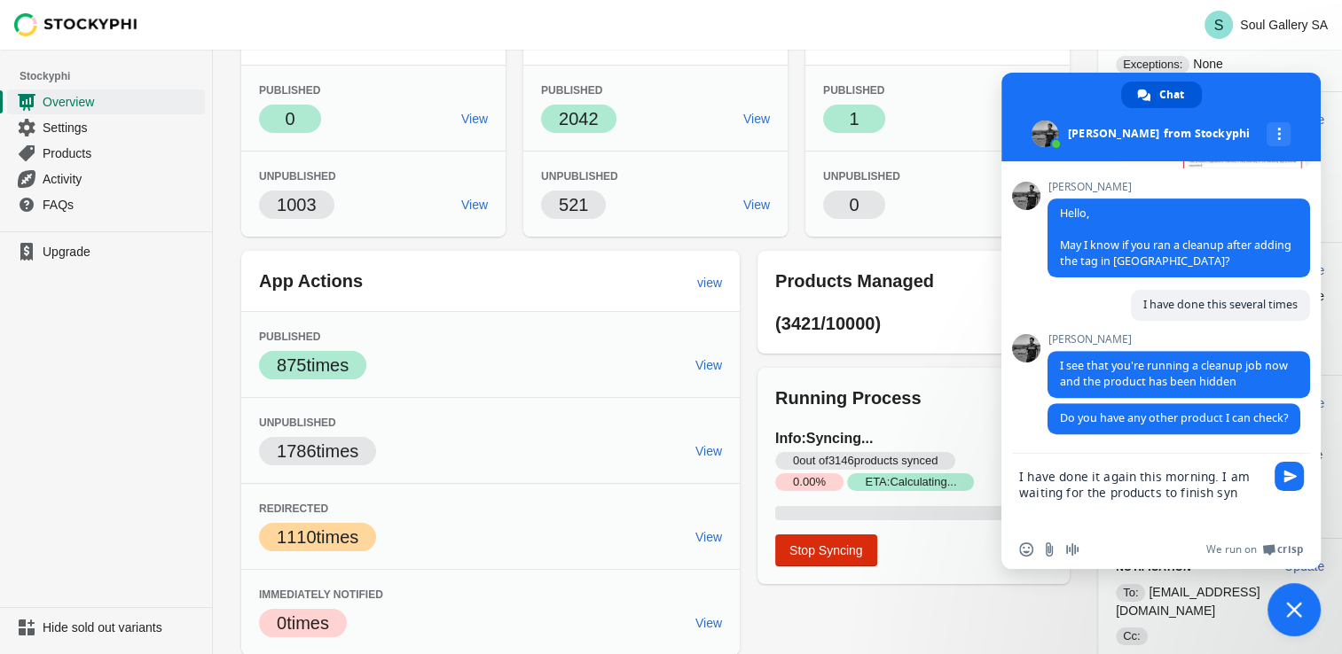
type textarea "I have done it again this morning. I am waiting for the products to finish sync"
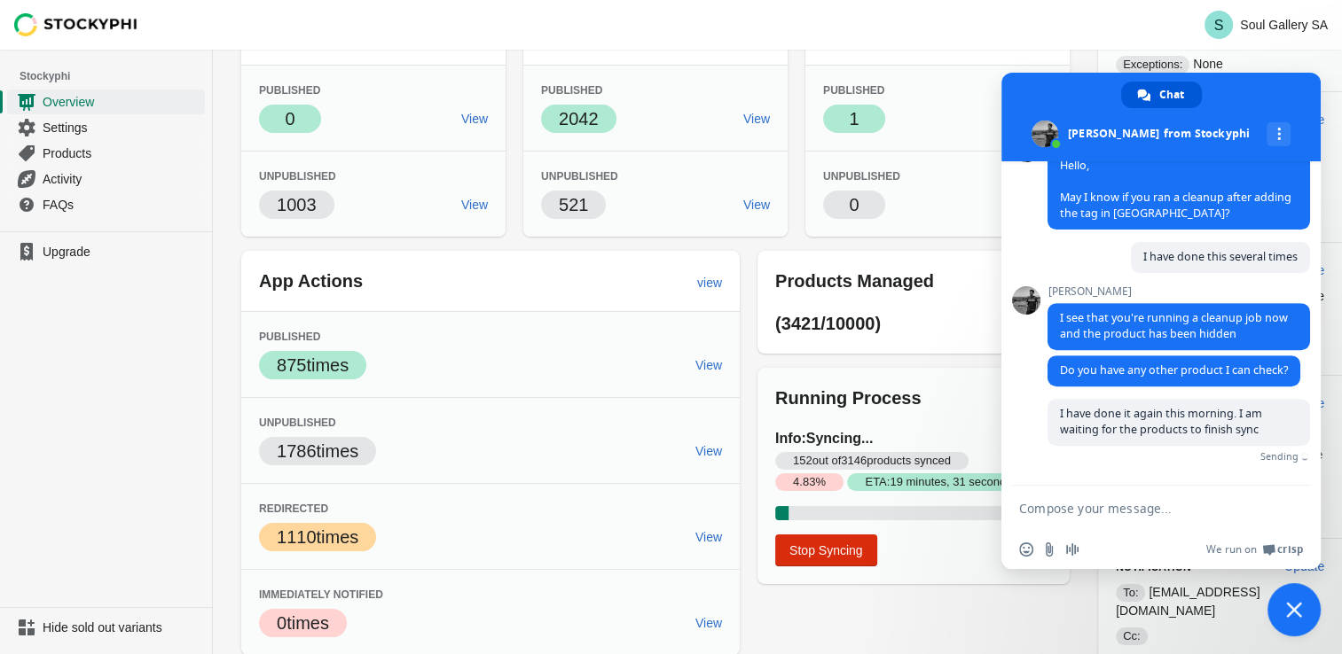
scroll to position [801, 0]
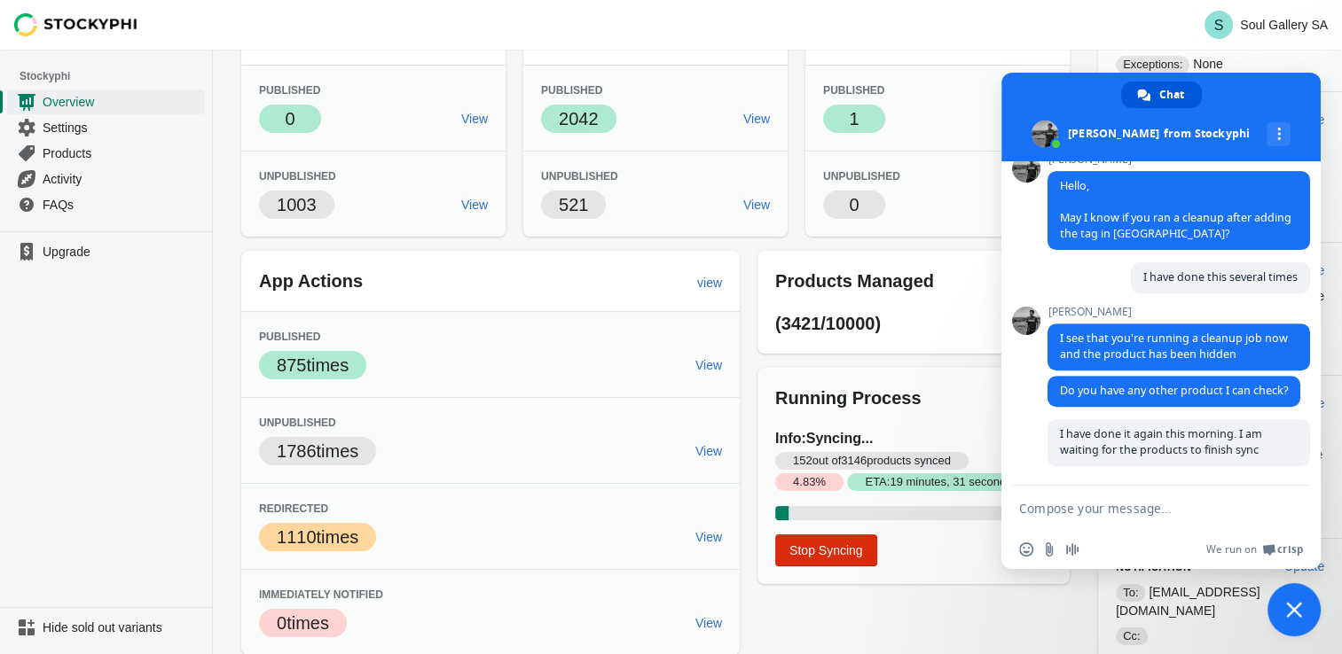
paste textarea "[URL][DOMAIN_NAME]"
type textarea "[URL][DOMAIN_NAME]"
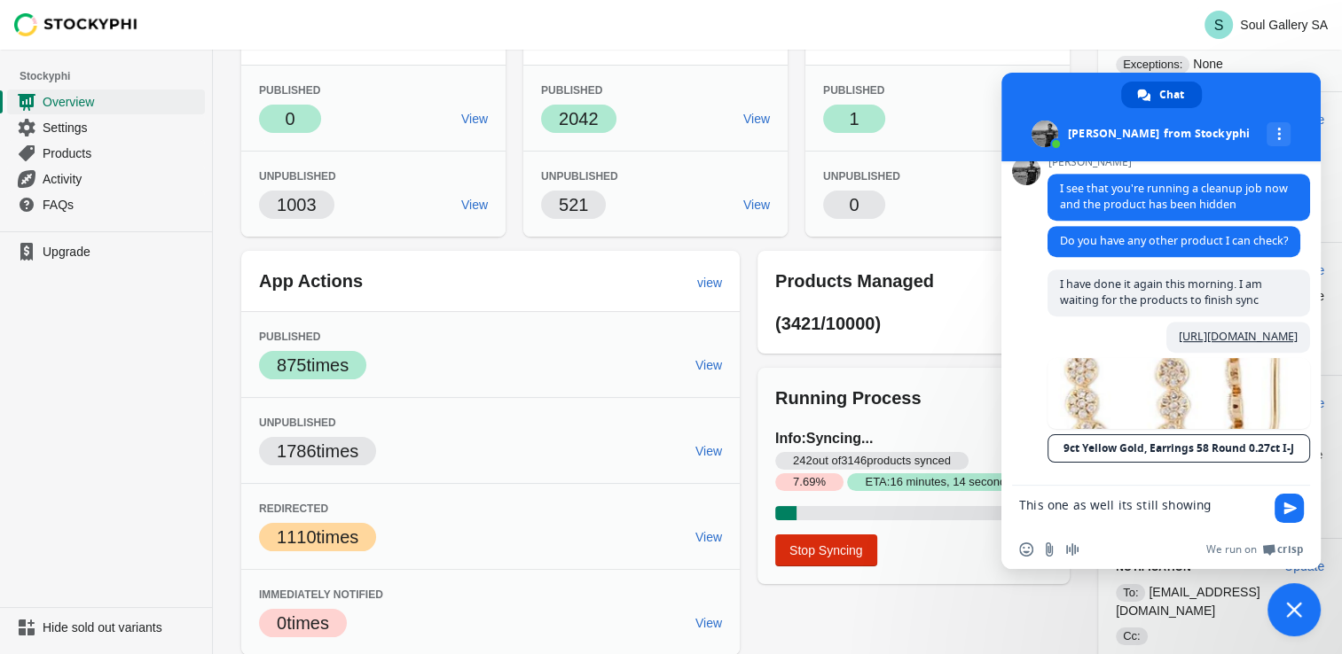
scroll to position [0, 0]
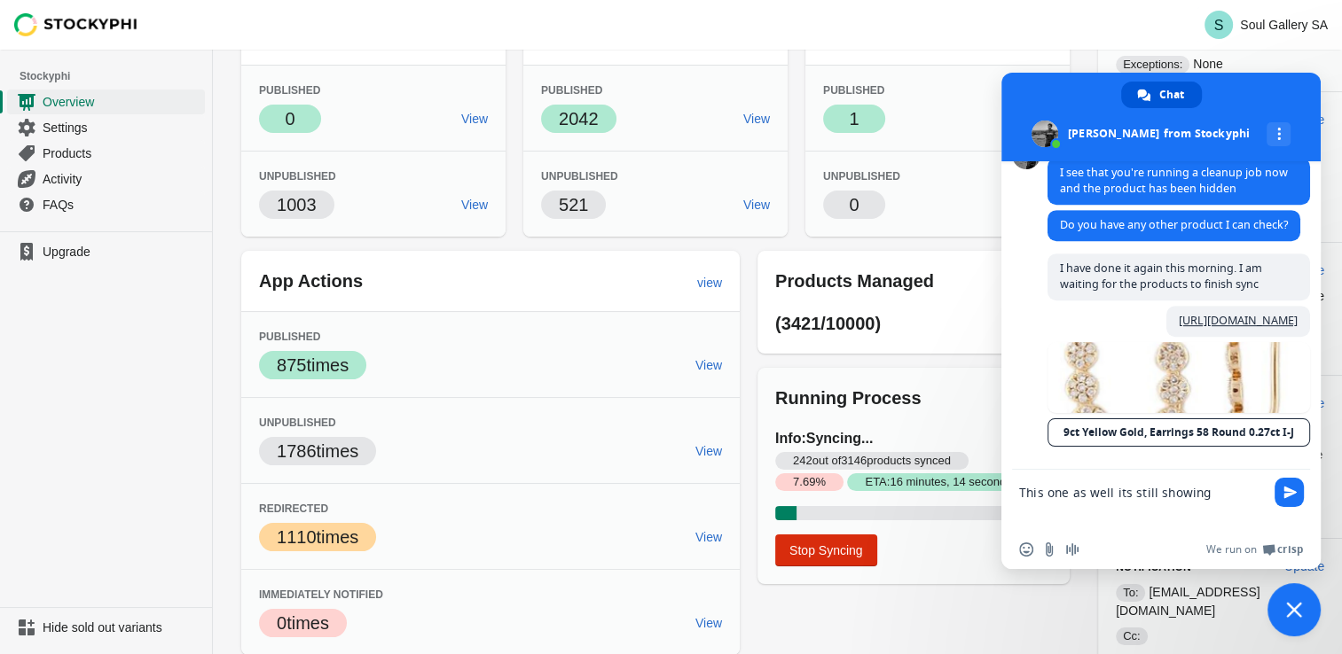
type textarea "This one as well its still showing"
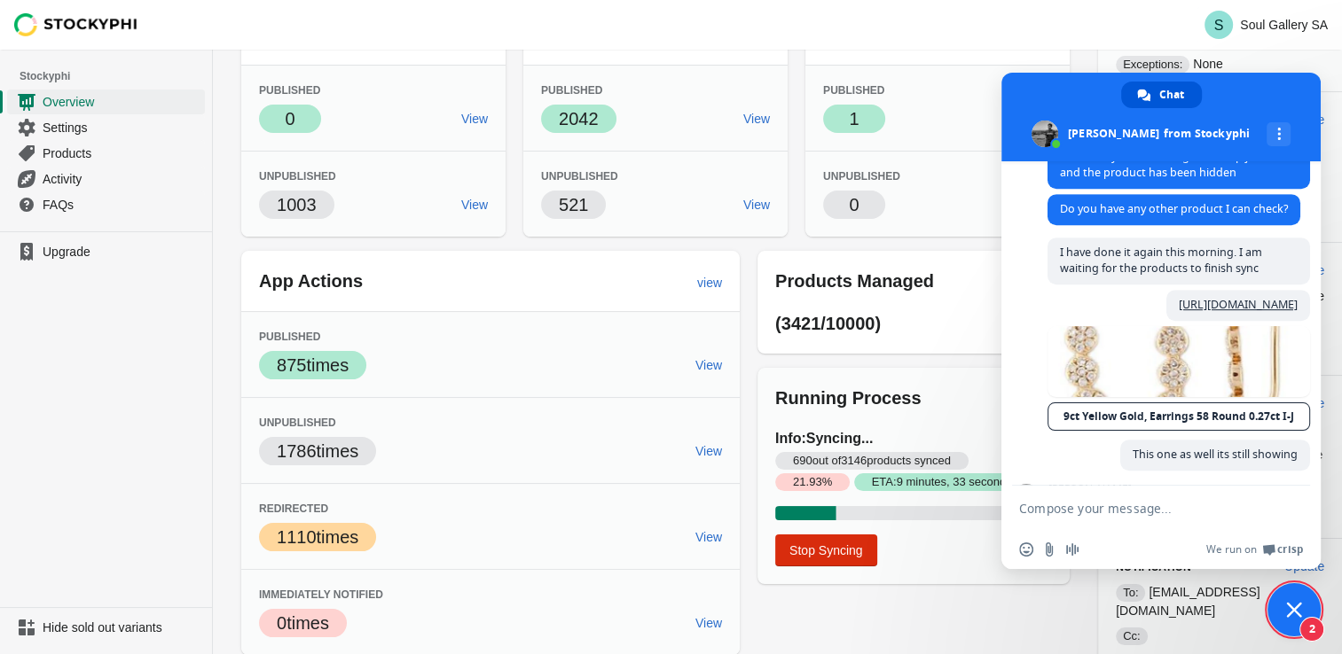
scroll to position [1153, 0]
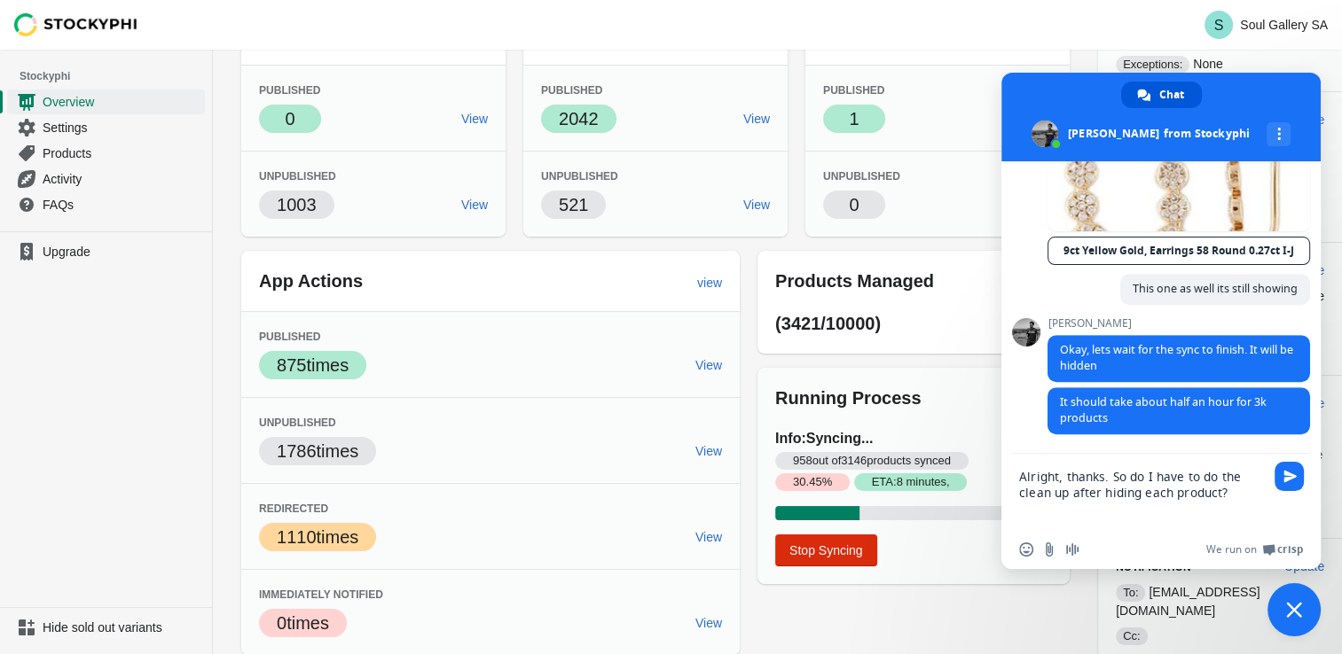
type textarea "Alright, thanks. So do I have to do the clean up after hiding each product?"
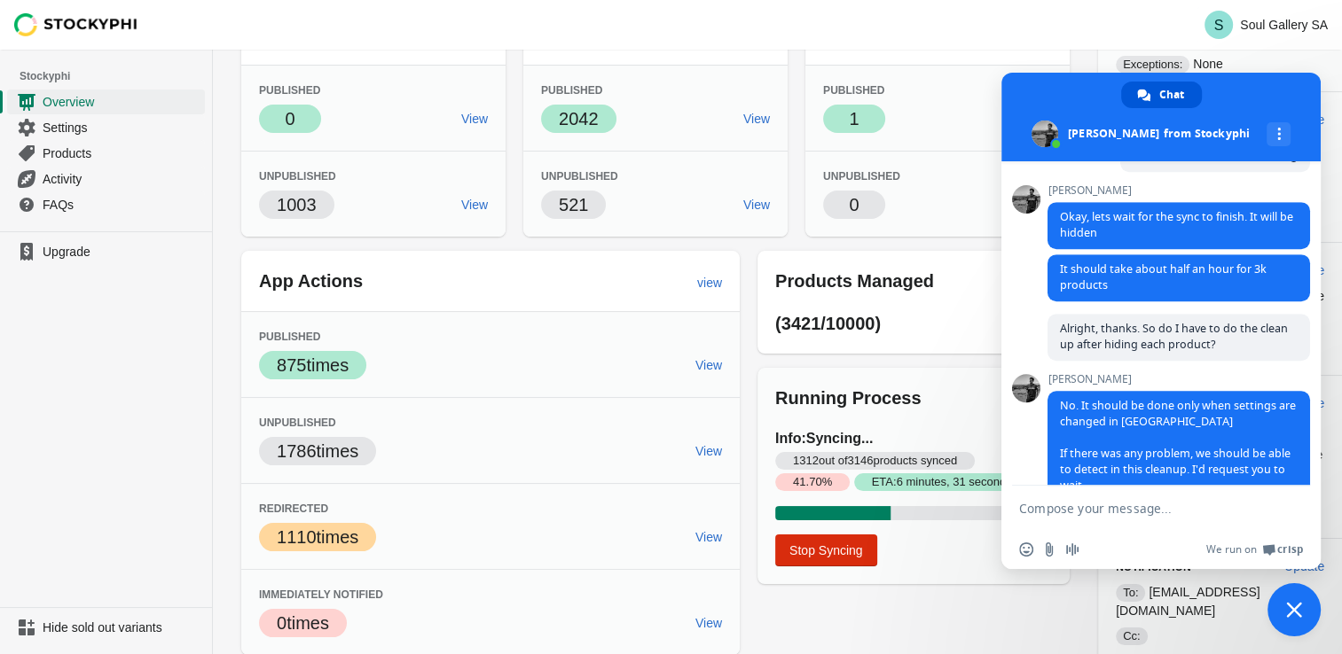
scroll to position [1360, 0]
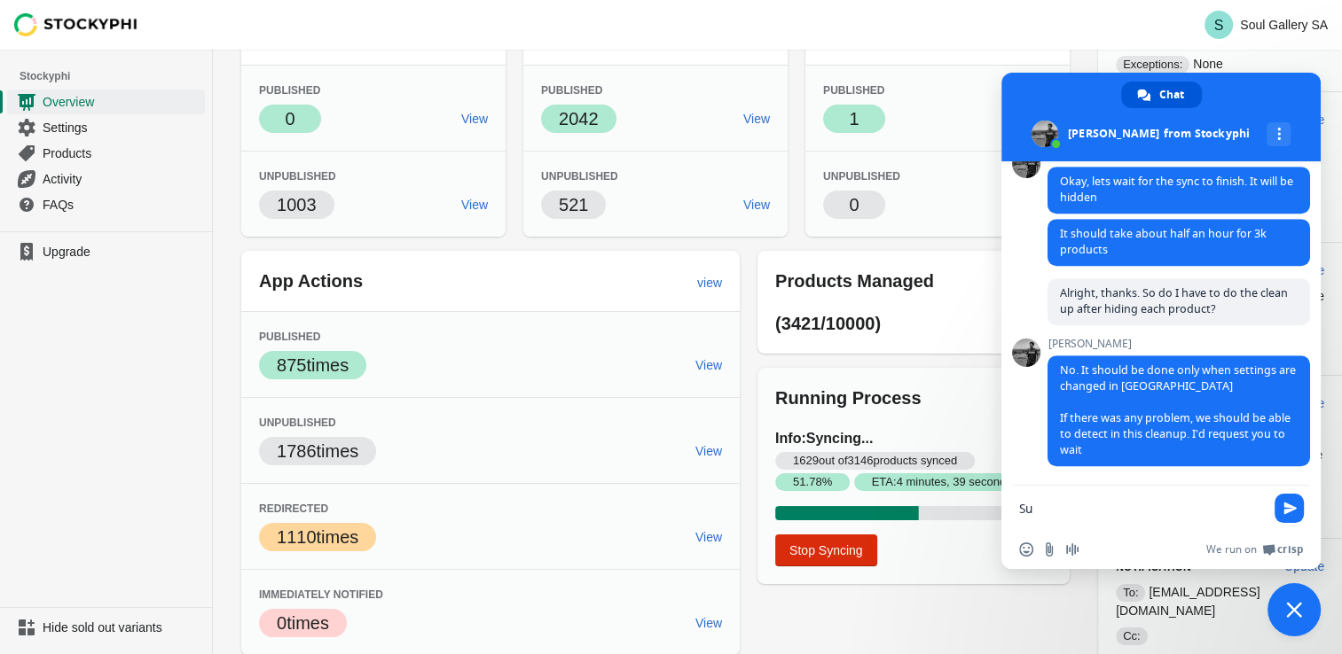
type textarea "S"
type textarea "Will do"
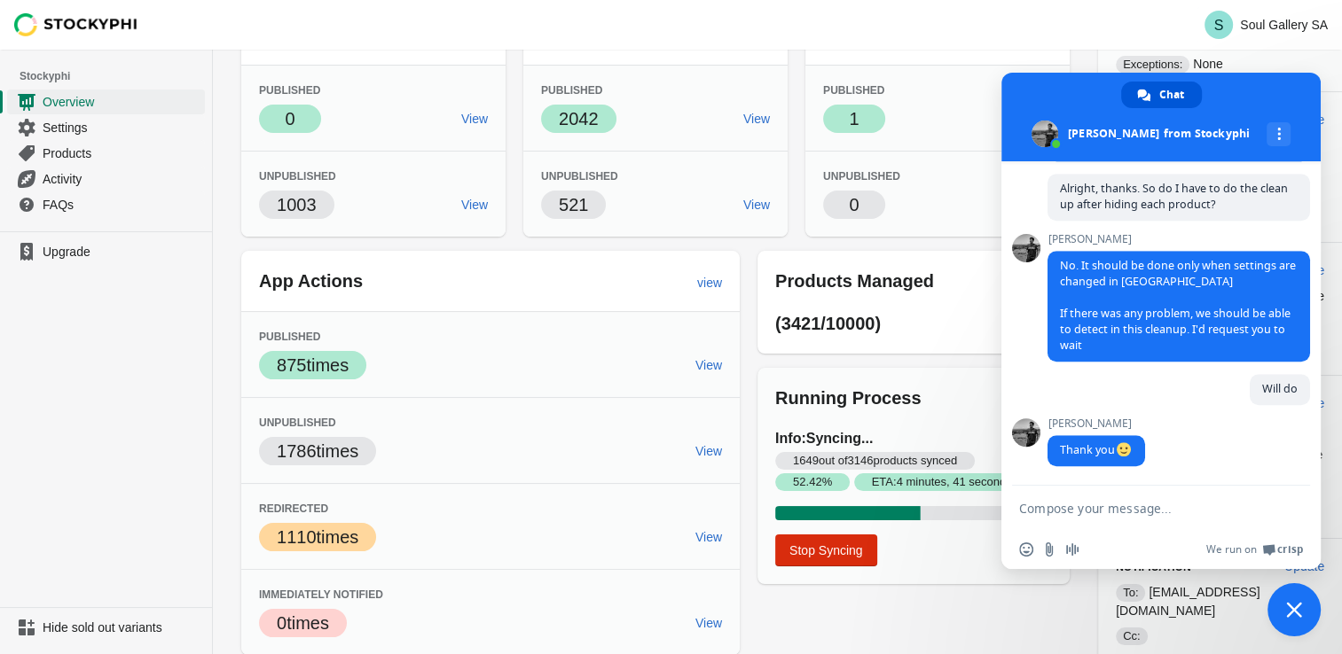
scroll to position [1465, 0]
